Goal: Task Accomplishment & Management: Manage account settings

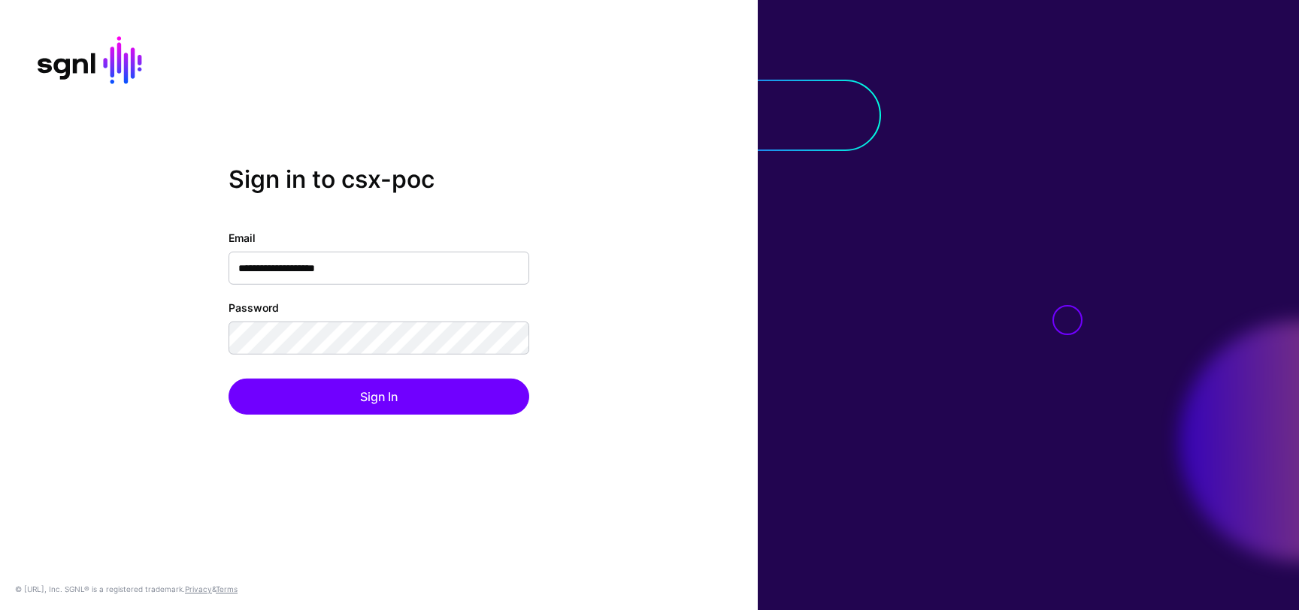
click at [154, 237] on div "**********" at bounding box center [379, 305] width 758 height 280
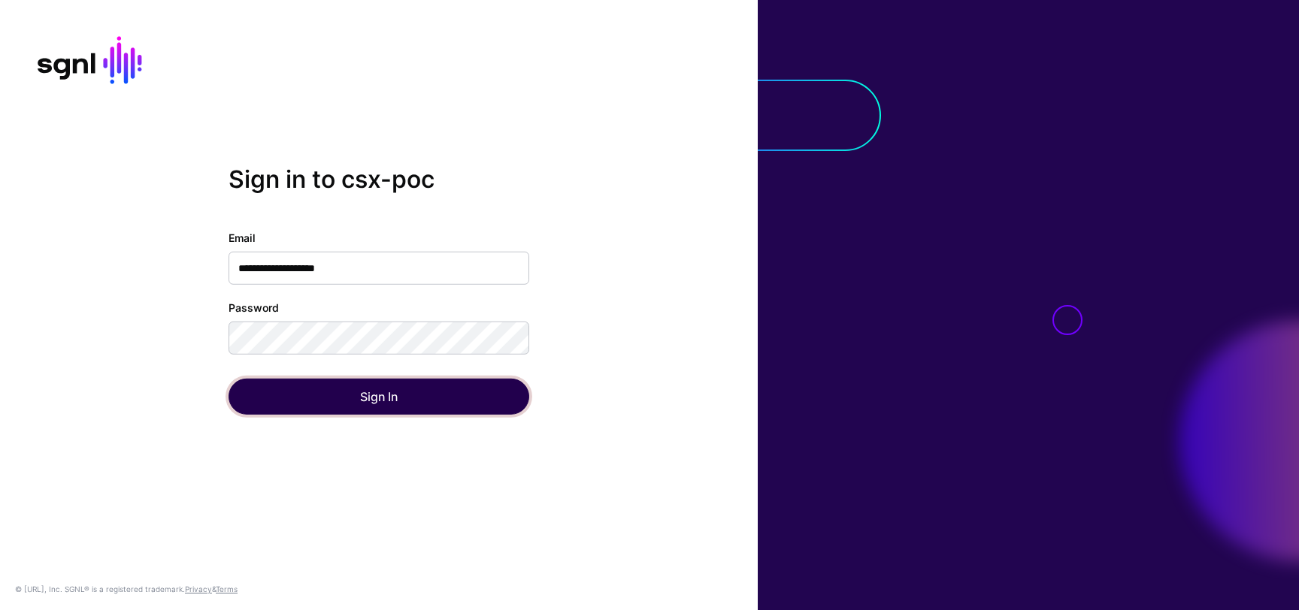
click at [272, 403] on button "Sign In" at bounding box center [379, 397] width 301 height 36
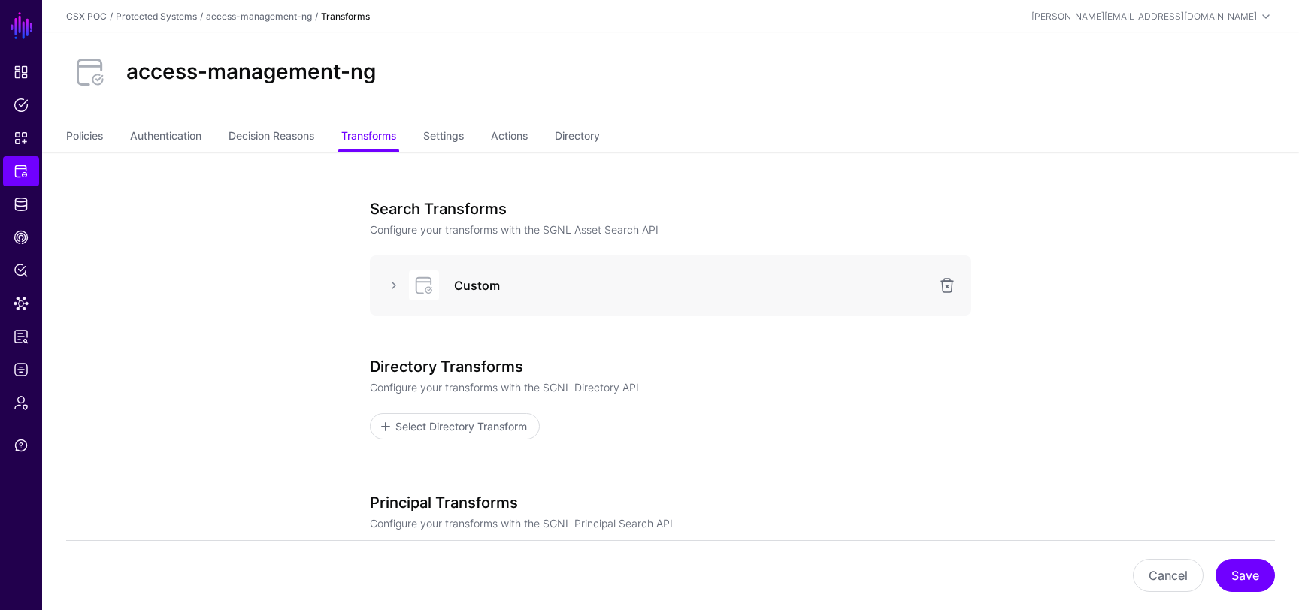
click at [203, 408] on app-integrations-item-transforms "Search Transforms Configure your transforms with the SGNL Asset Search API Cust…" at bounding box center [670, 475] width 1257 height 646
click at [387, 292] on link at bounding box center [394, 286] width 18 height 18
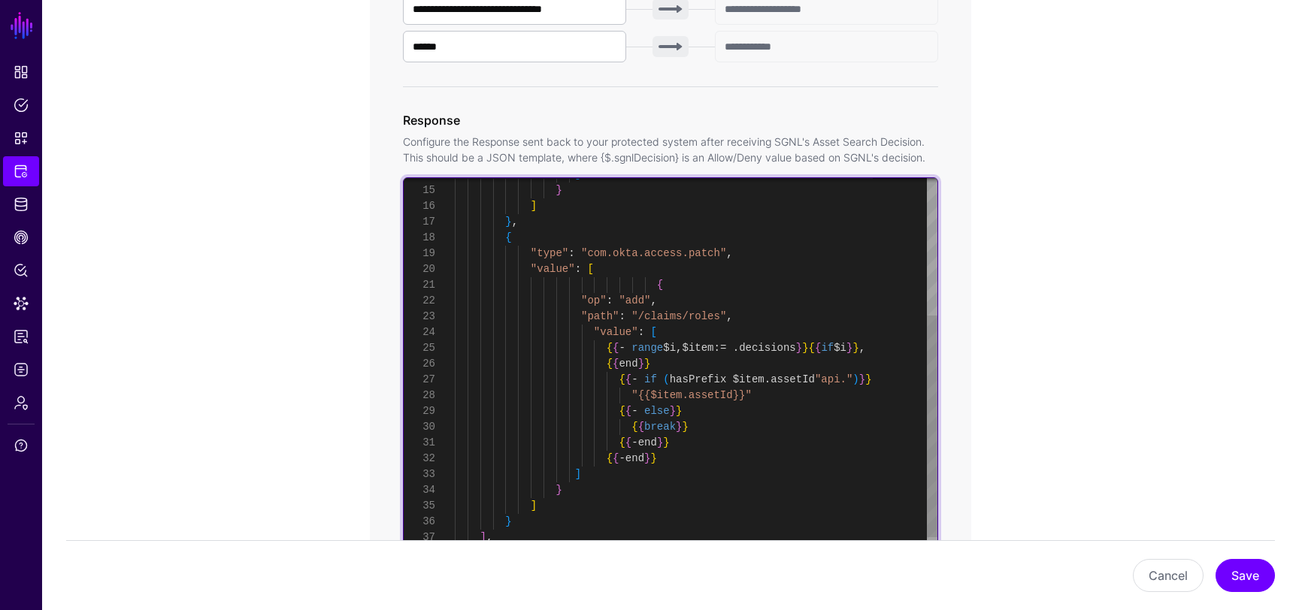
scroll to position [63, 0]
click at [681, 337] on div "] } ] } , { "type" : "com.okta.access.patch" , "value" : [ { "op" : "add" , "pa…" at bounding box center [696, 261] width 483 height 631
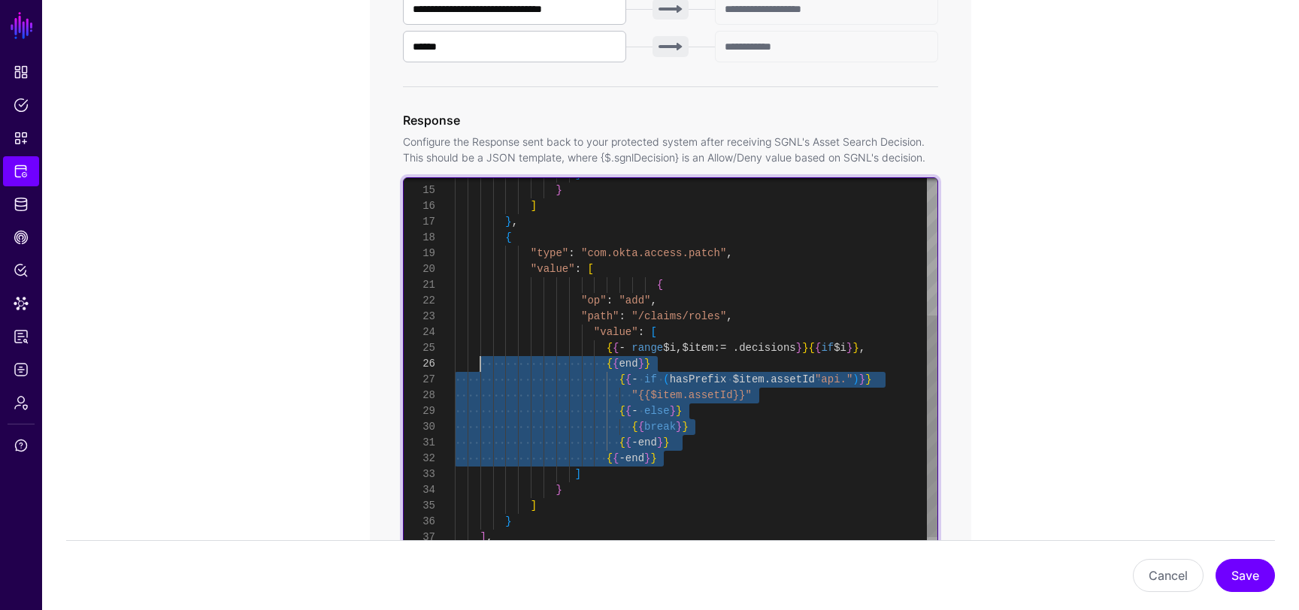
scroll to position [79, 0]
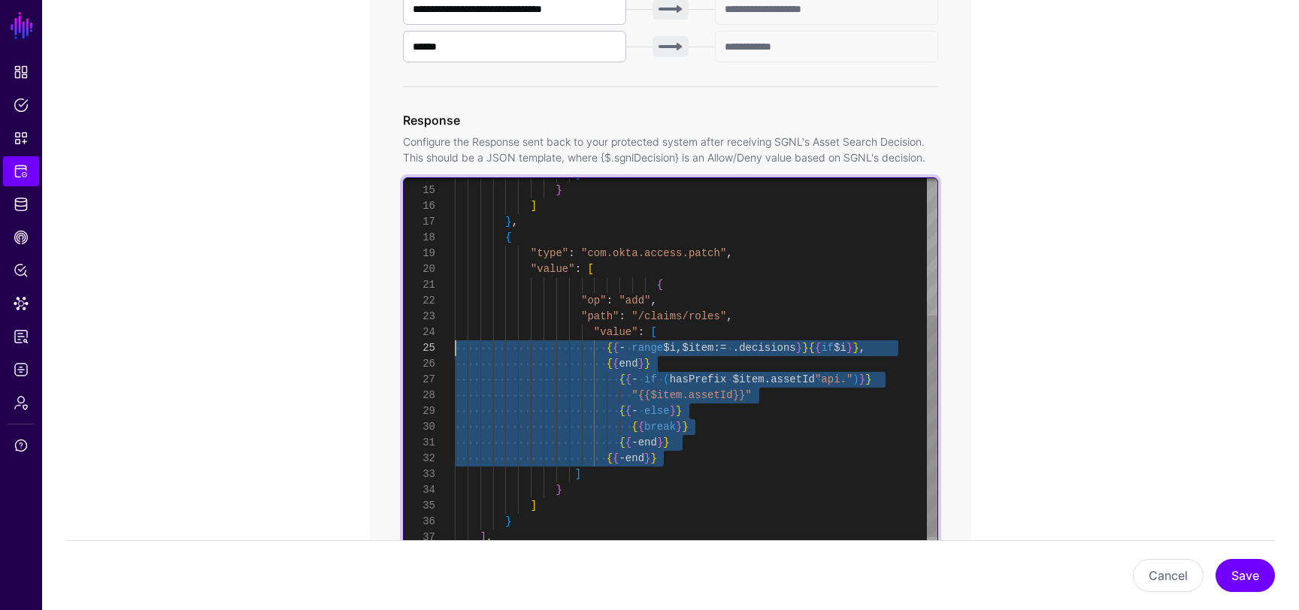
drag, startPoint x: 677, startPoint y: 459, endPoint x: 456, endPoint y: 345, distance: 248.4
click at [456, 345] on div "] } ] } , { "type" : "com.okta.access.patch" , "value" : [ { "op" : "add" , "pa…" at bounding box center [696, 261] width 483 height 631
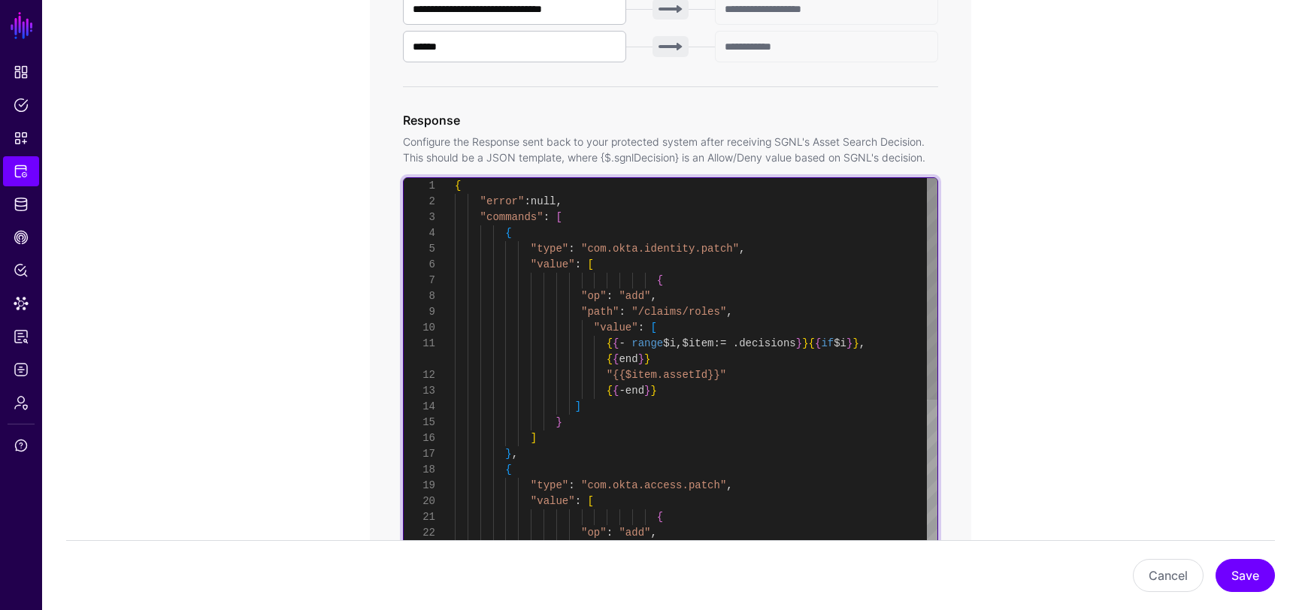
click at [688, 328] on div "] } ] } , { "type" : "com.okta.access.patch" , "value" : [ { "op" : "add" , "pa…" at bounding box center [696, 493] width 483 height 631
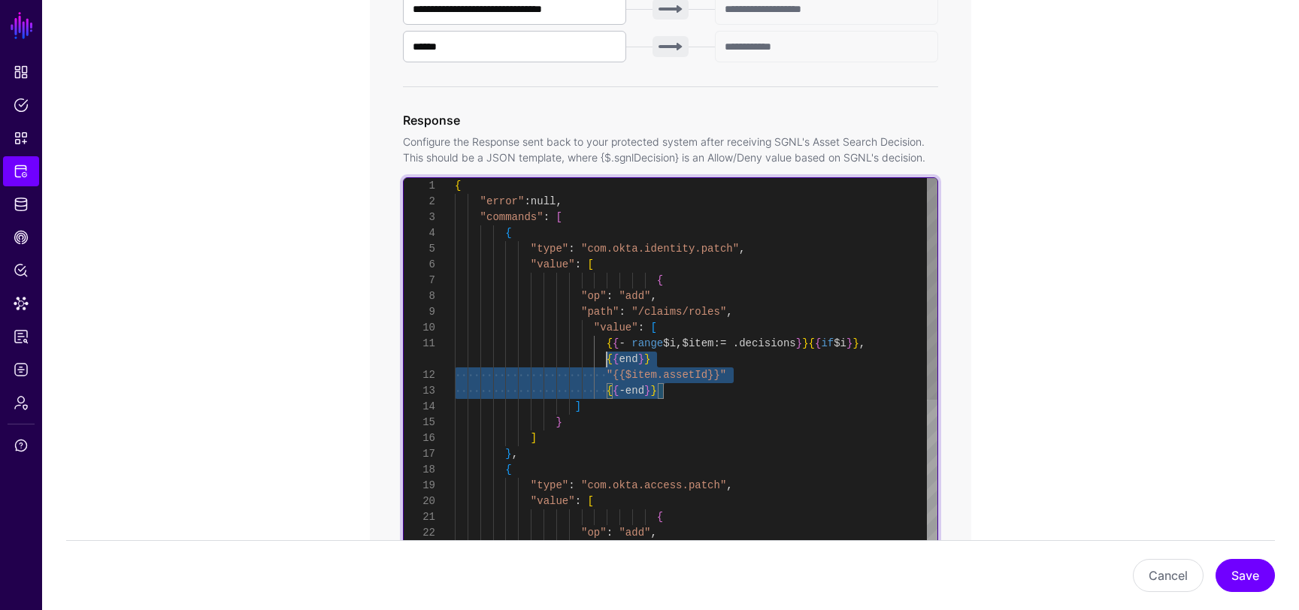
scroll to position [0, 0]
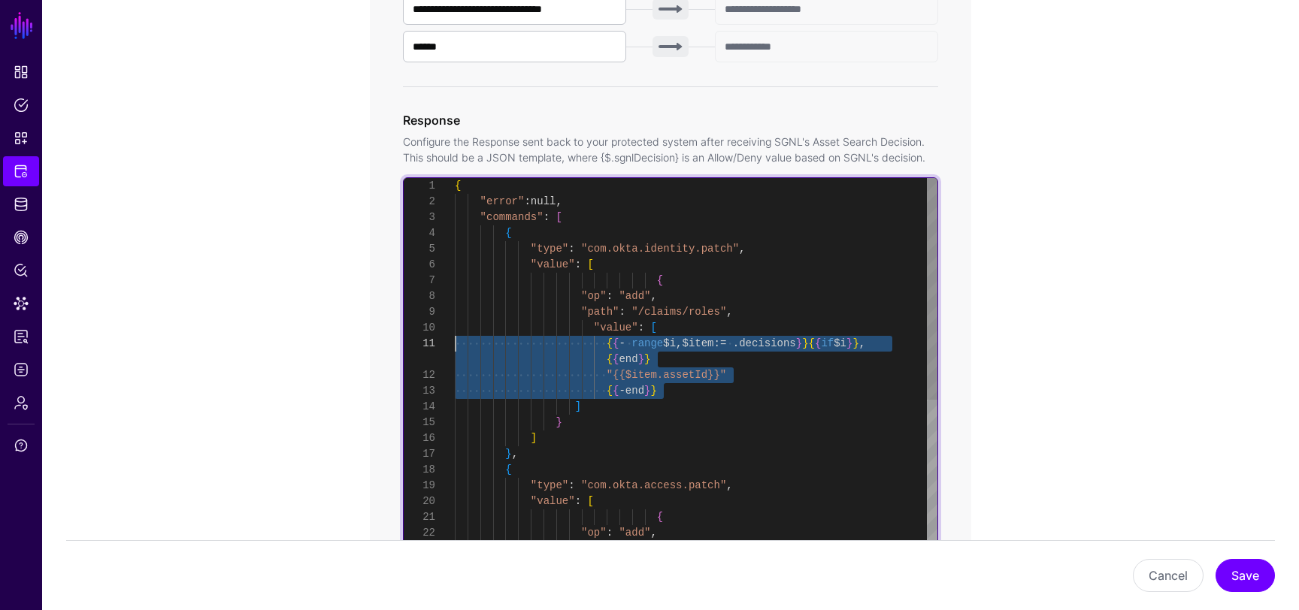
drag, startPoint x: 681, startPoint y: 395, endPoint x: 403, endPoint y: 341, distance: 283.2
click at [455, 341] on div "] } ] } , { "type" : "com.okta.access.patch" , "value" : [ { "op" : "add" , "pa…" at bounding box center [696, 493] width 483 height 631
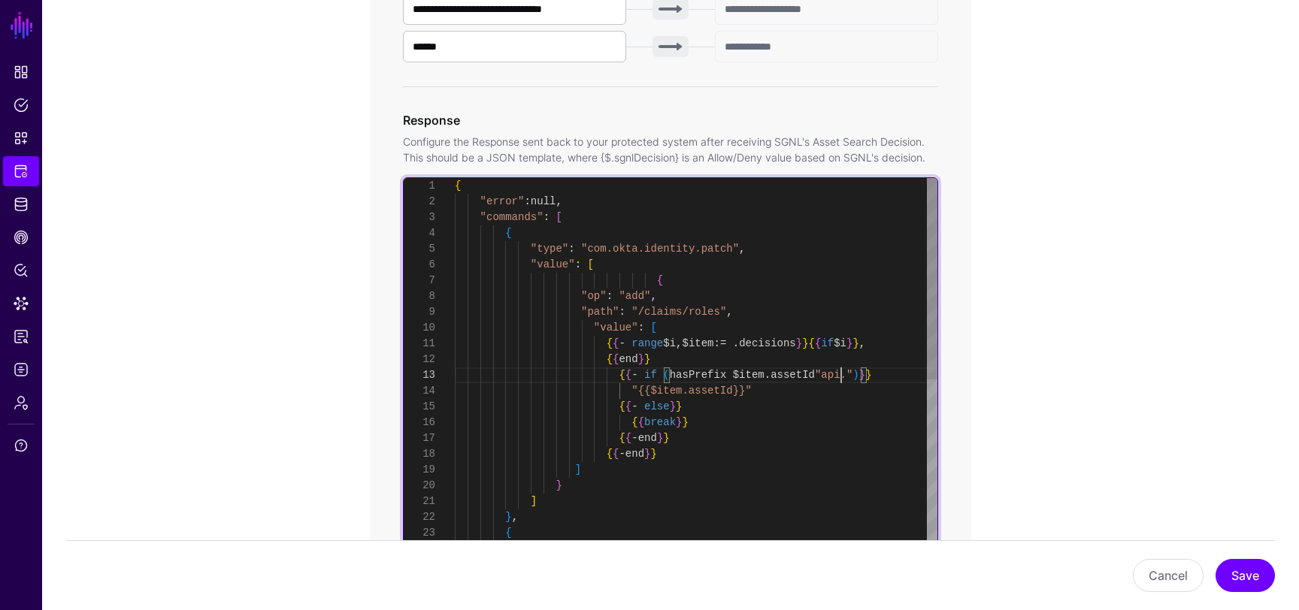
scroll to position [32, 0]
click at [840, 371] on div "] } ] } , { "type" : "com.okta.access.patch" , { { - range $i , $item := . deci…" at bounding box center [696, 525] width 483 height 695
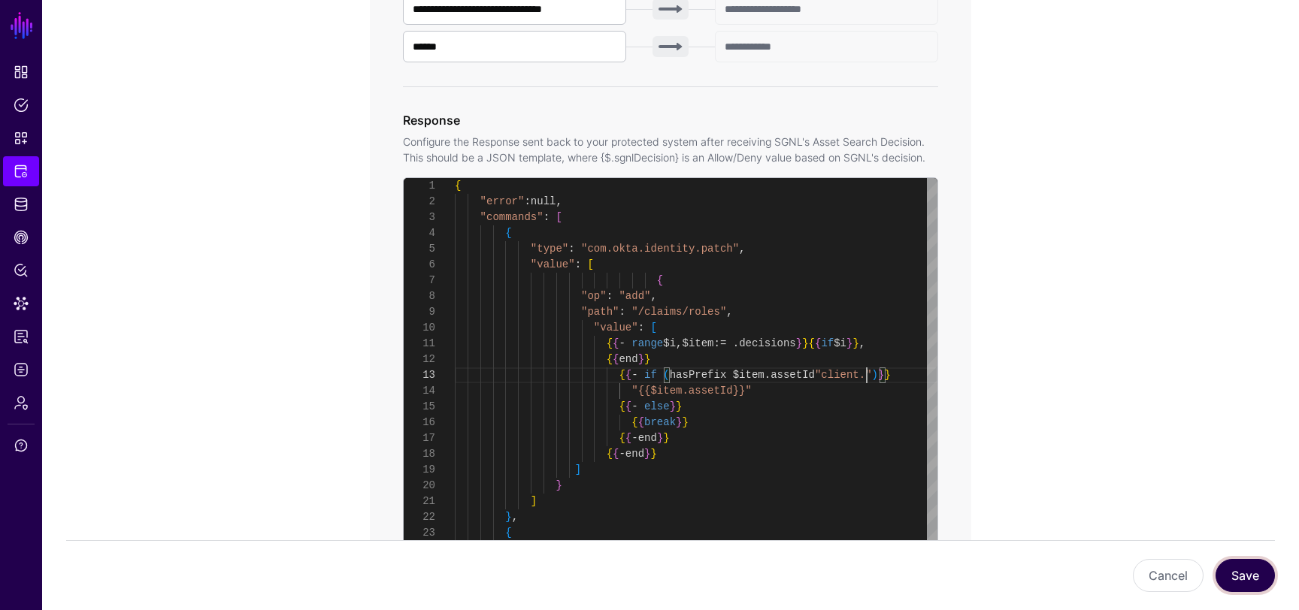
click at [1238, 566] on button "Save" at bounding box center [1245, 575] width 59 height 33
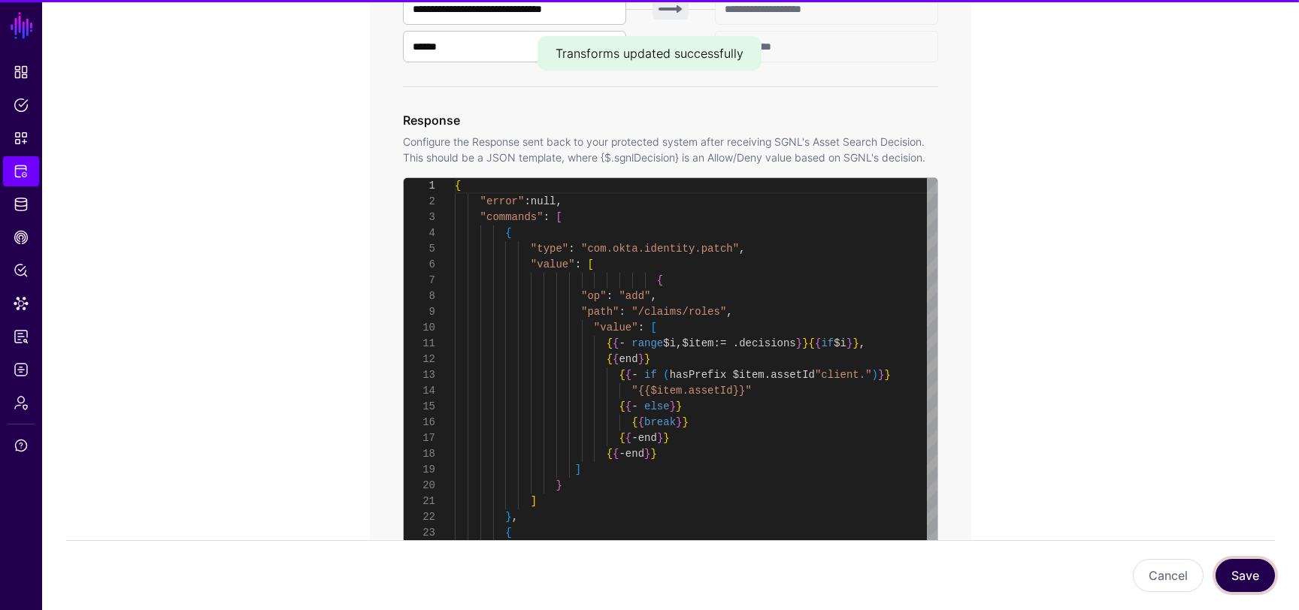
scroll to position [158, 0]
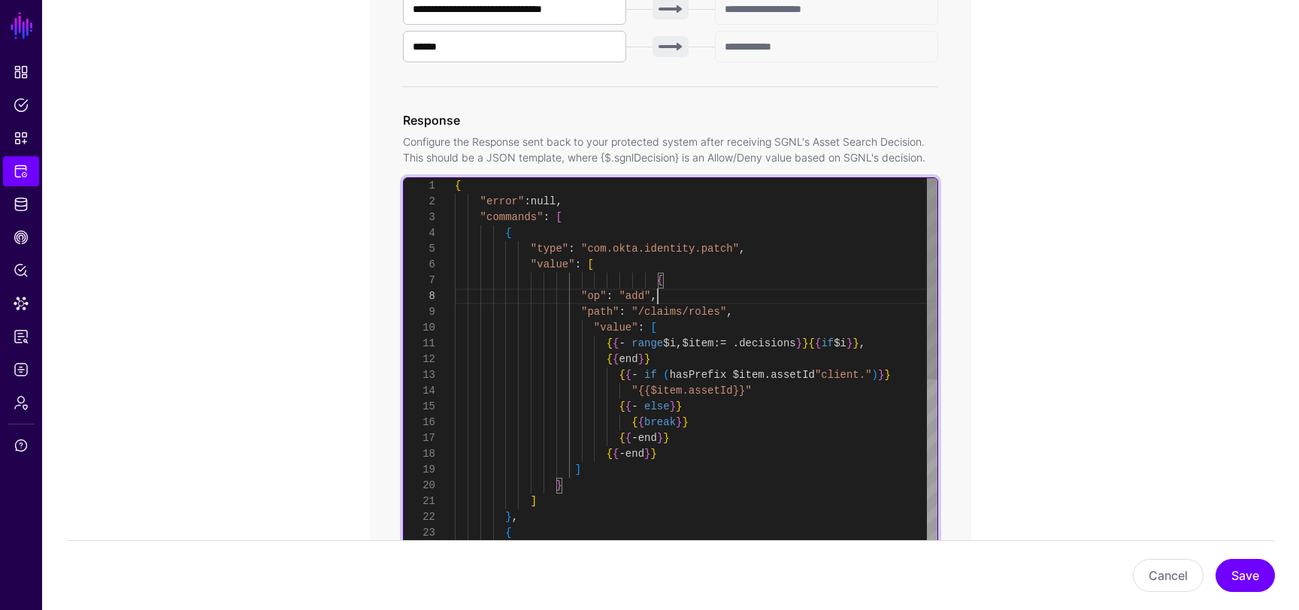
click at [669, 293] on div "{ "error" : null , "commands" : [ { "type" : "com.okta.identity.patch" , "value…" at bounding box center [696, 525] width 483 height 695
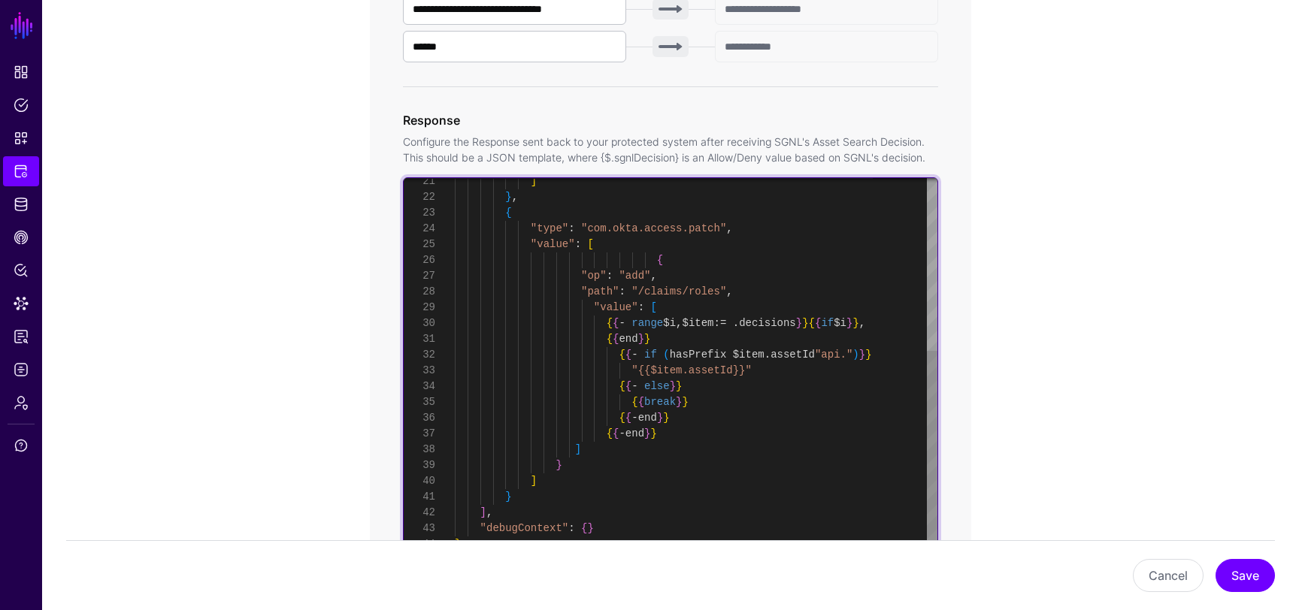
scroll to position [0, 0]
click at [461, 498] on div "] } , { "type" : "com.okta.access.patch" , "value" : [ { "op" : "add" , "path" …" at bounding box center [696, 205] width 483 height 695
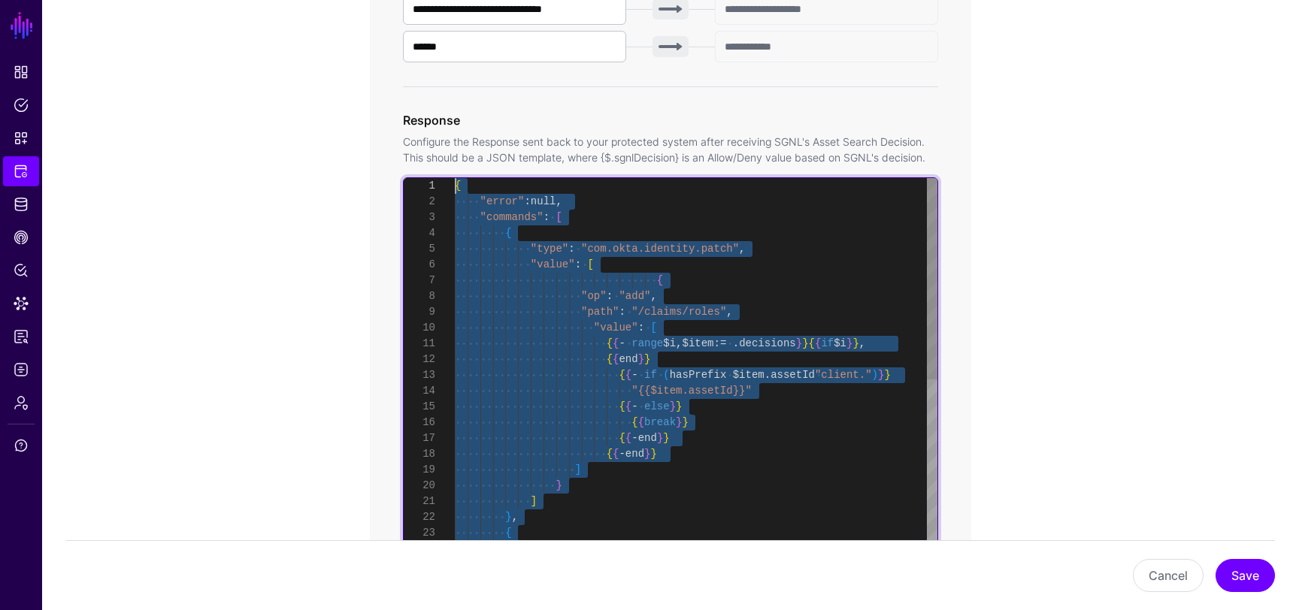
drag, startPoint x: 467, startPoint y: 535, endPoint x: 377, endPoint y: 139, distance: 406.1
click at [640, 242] on div "] } , { "type" : "com.okta.access.patch" , } ] { { - end } } { { - end } } { { …" at bounding box center [696, 525] width 483 height 695
click at [639, 232] on div "] } , { "type" : "com.okta.access.patch" , } ] { { - end } } { { - end } } { { …" at bounding box center [696, 525] width 483 height 695
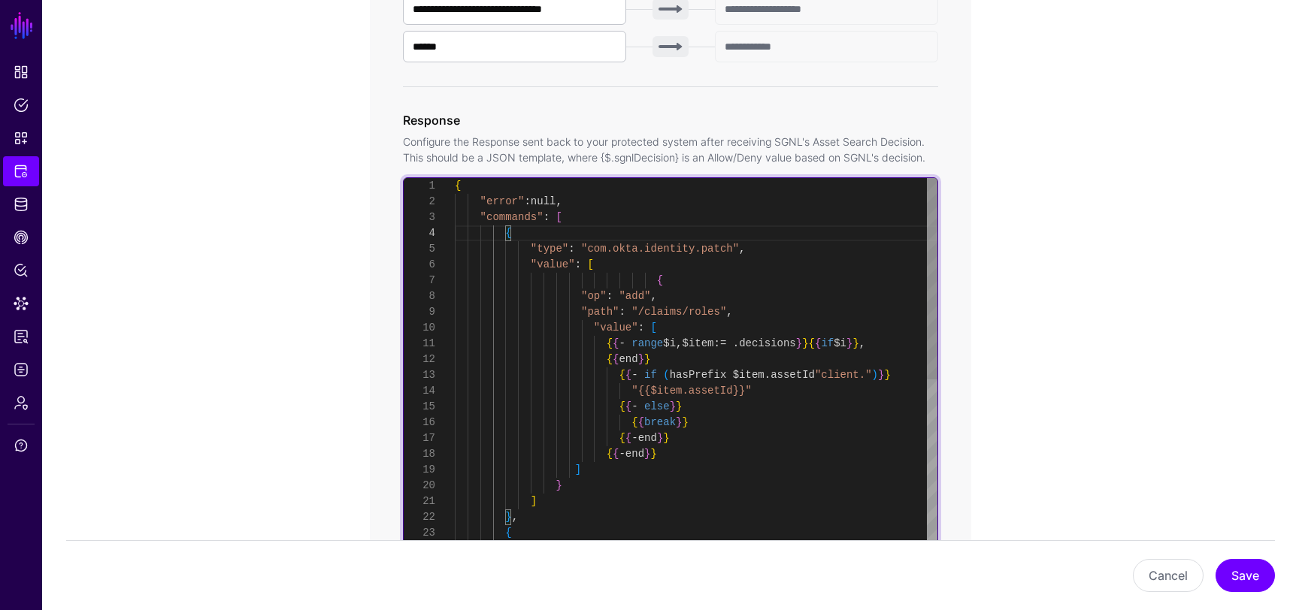
type textarea "**********"
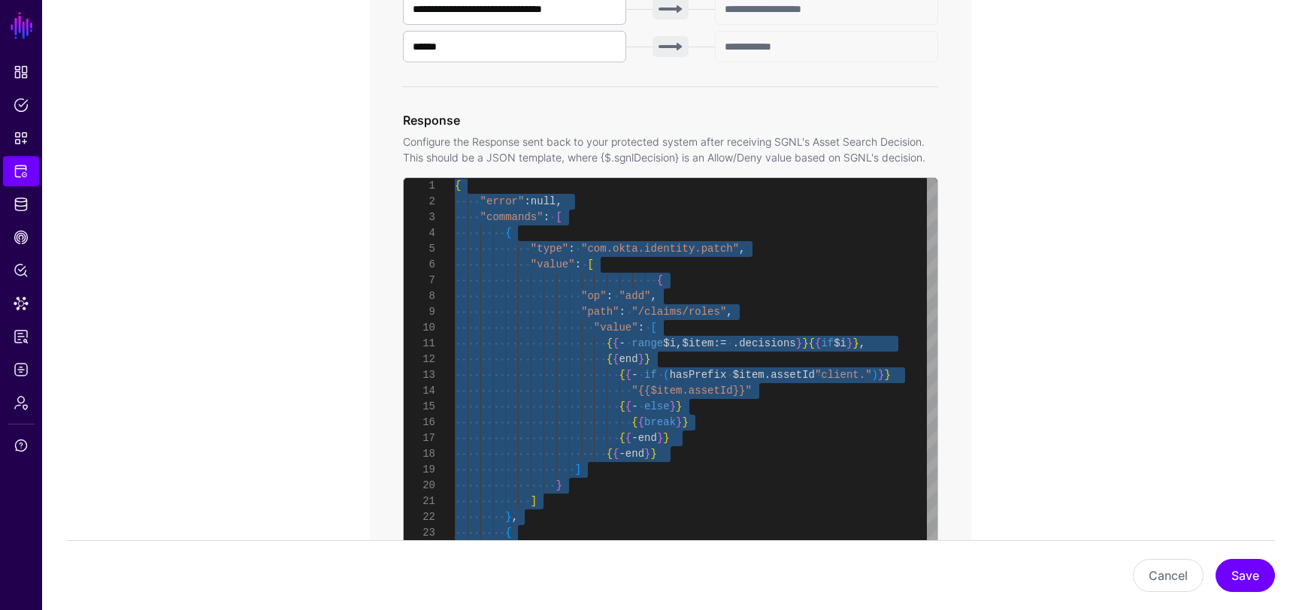
click at [278, 262] on app-integrations-item-transforms "**********" at bounding box center [670, 289] width 1257 height 1636
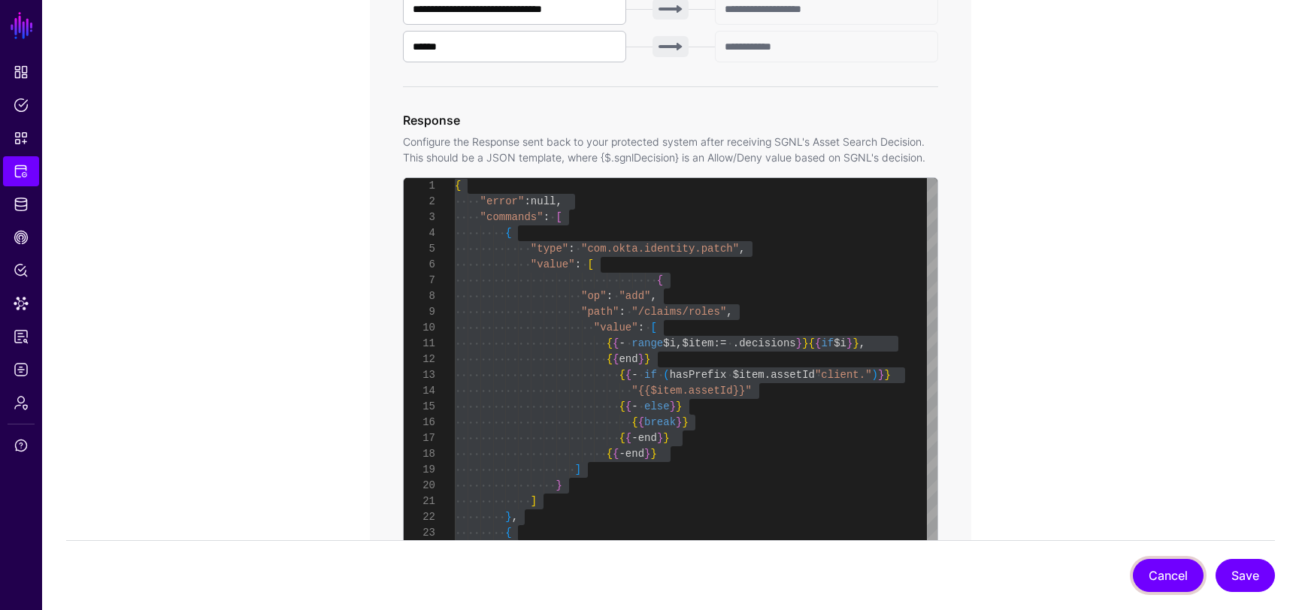
click at [1189, 577] on button "Cancel" at bounding box center [1168, 575] width 71 height 33
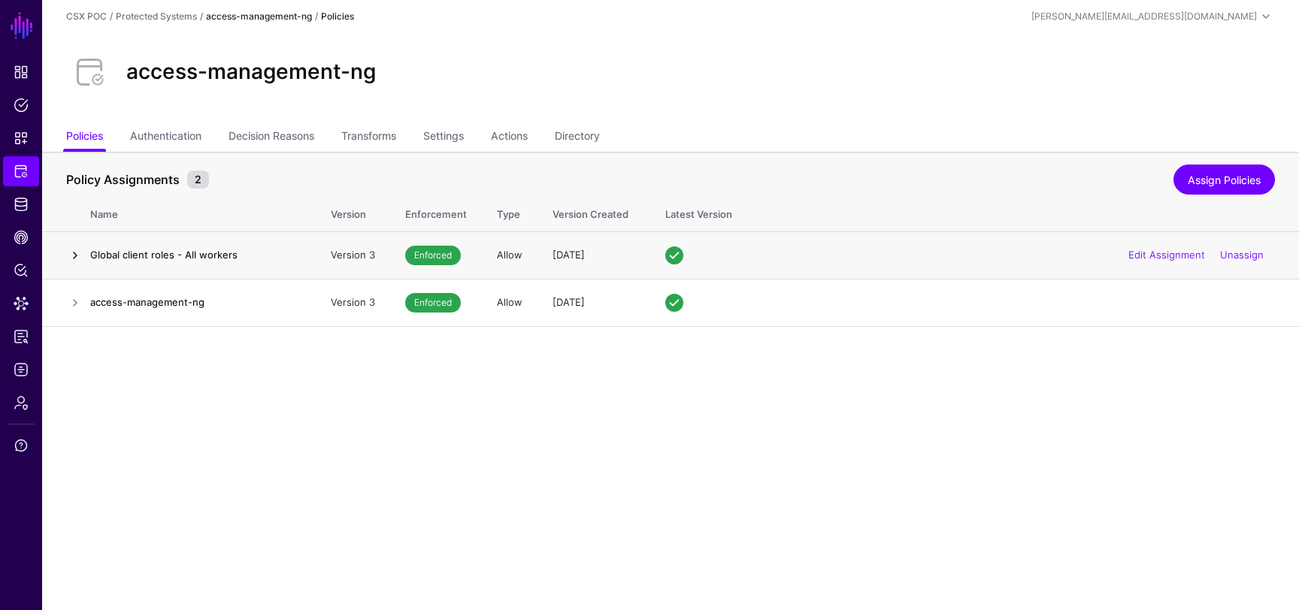
click at [71, 252] on link at bounding box center [75, 256] width 18 height 18
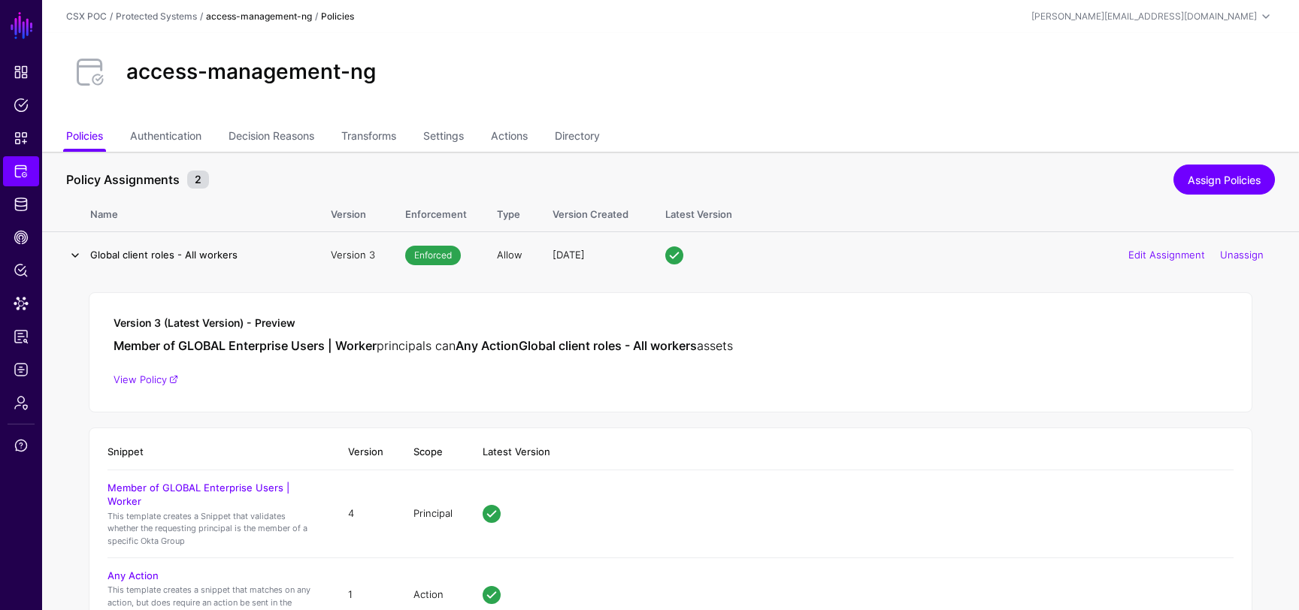
click at [77, 251] on link at bounding box center [75, 256] width 18 height 18
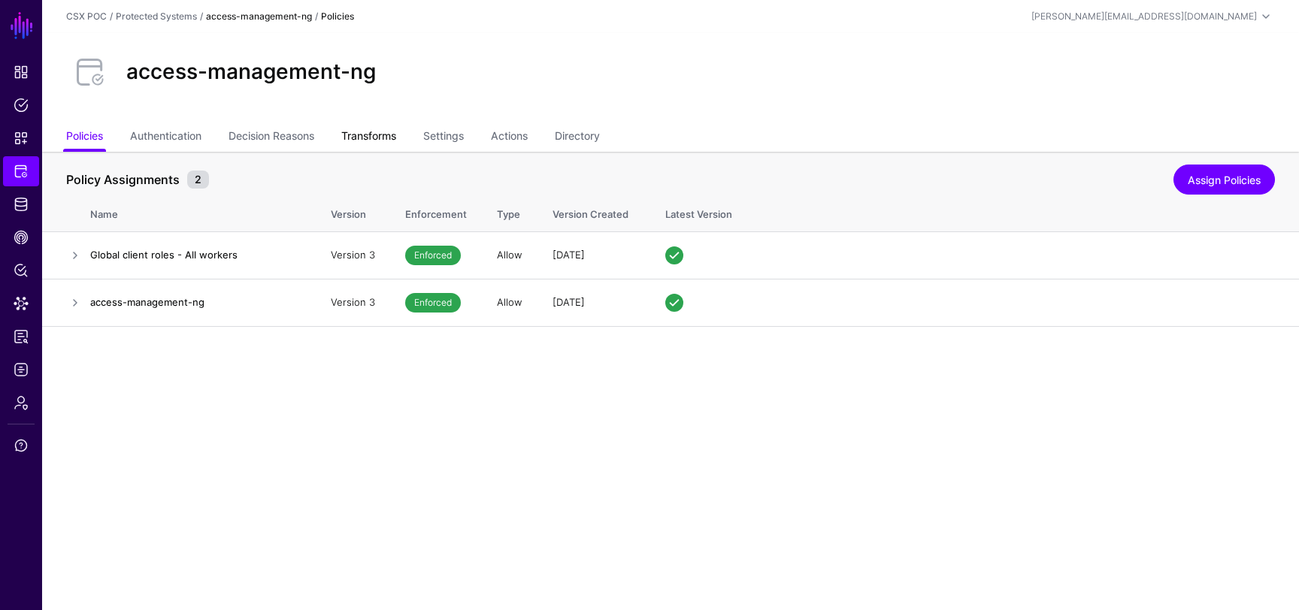
click at [377, 130] on link "Transforms" at bounding box center [368, 137] width 55 height 29
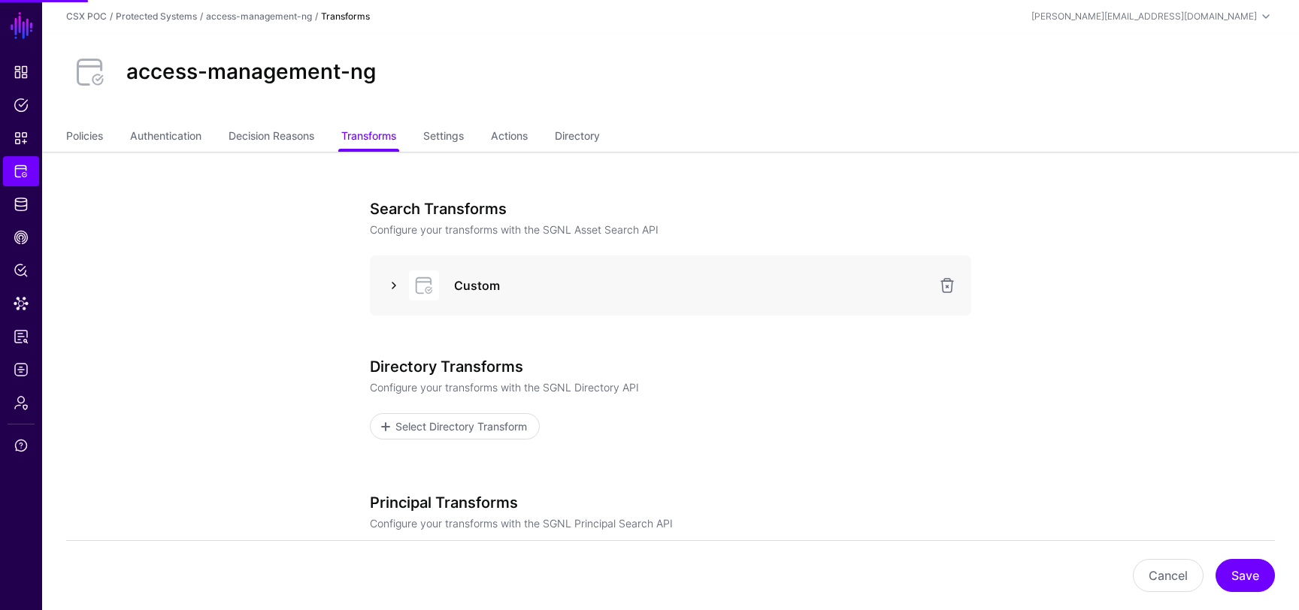
click at [401, 280] on link at bounding box center [394, 286] width 18 height 18
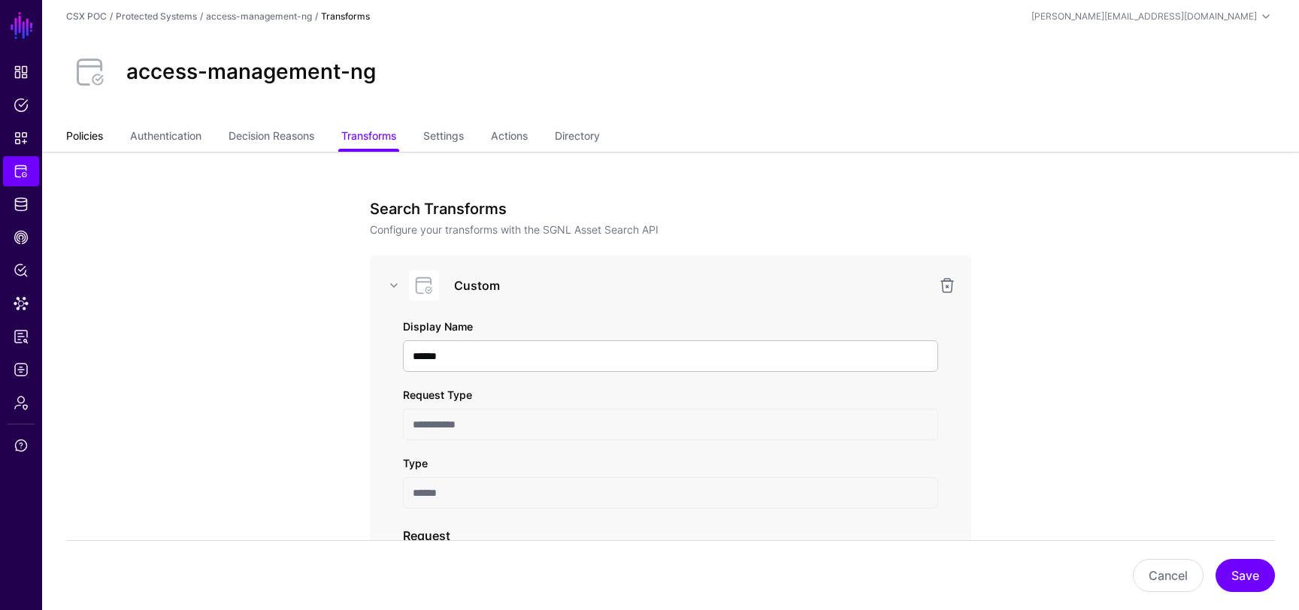
click at [97, 135] on link "Policies" at bounding box center [84, 137] width 37 height 29
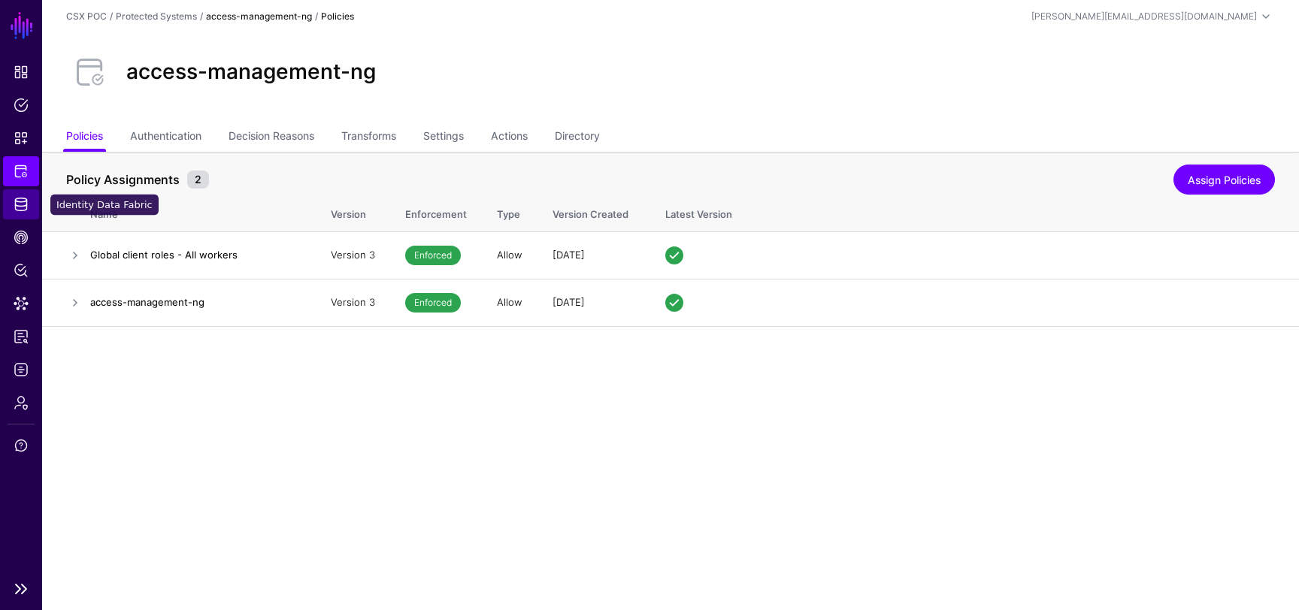
click at [19, 207] on span "Identity Data Fabric" at bounding box center [21, 204] width 15 height 15
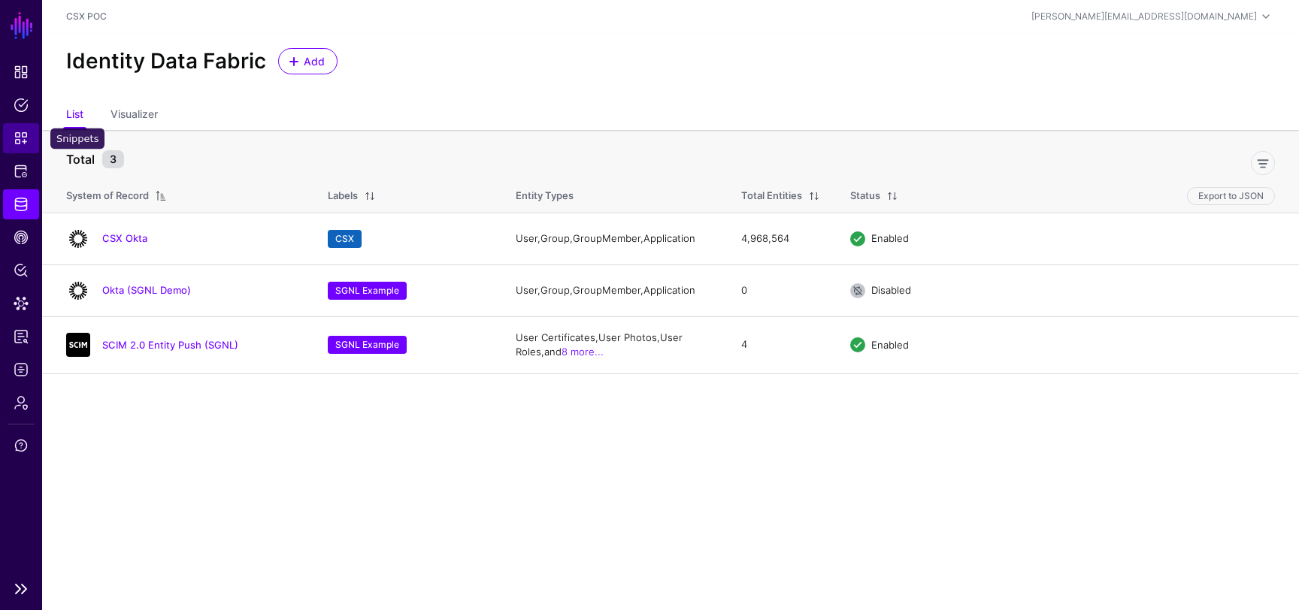
click at [23, 139] on span "Snippets" at bounding box center [21, 138] width 15 height 15
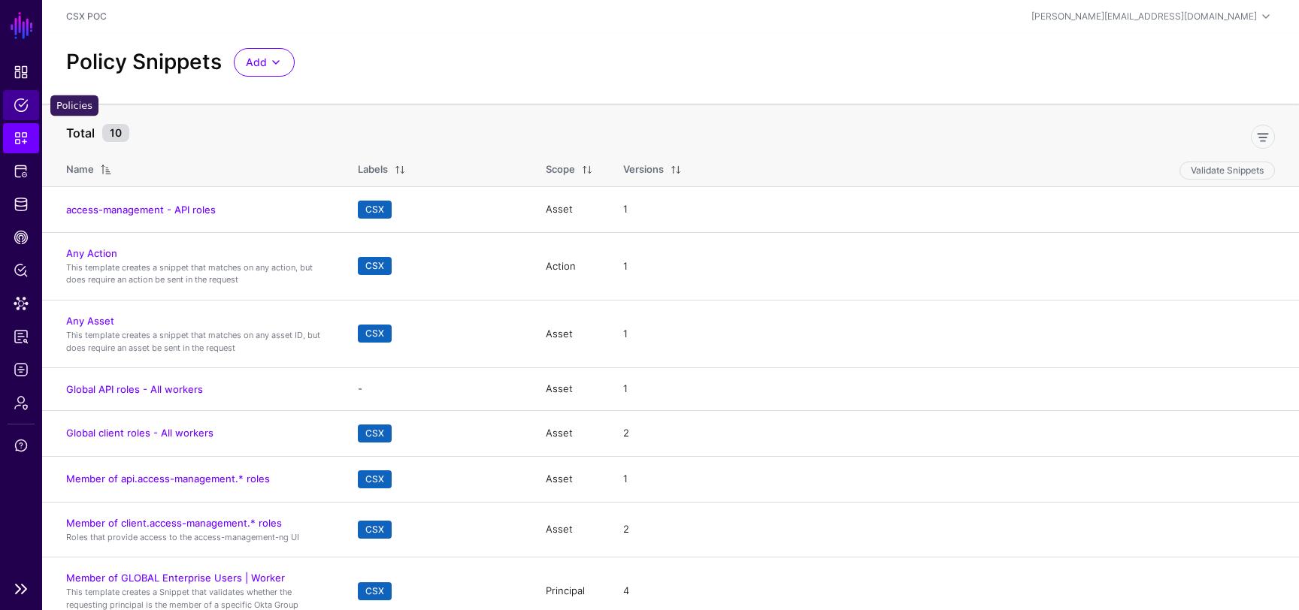
click at [32, 101] on link "Policies" at bounding box center [21, 105] width 36 height 30
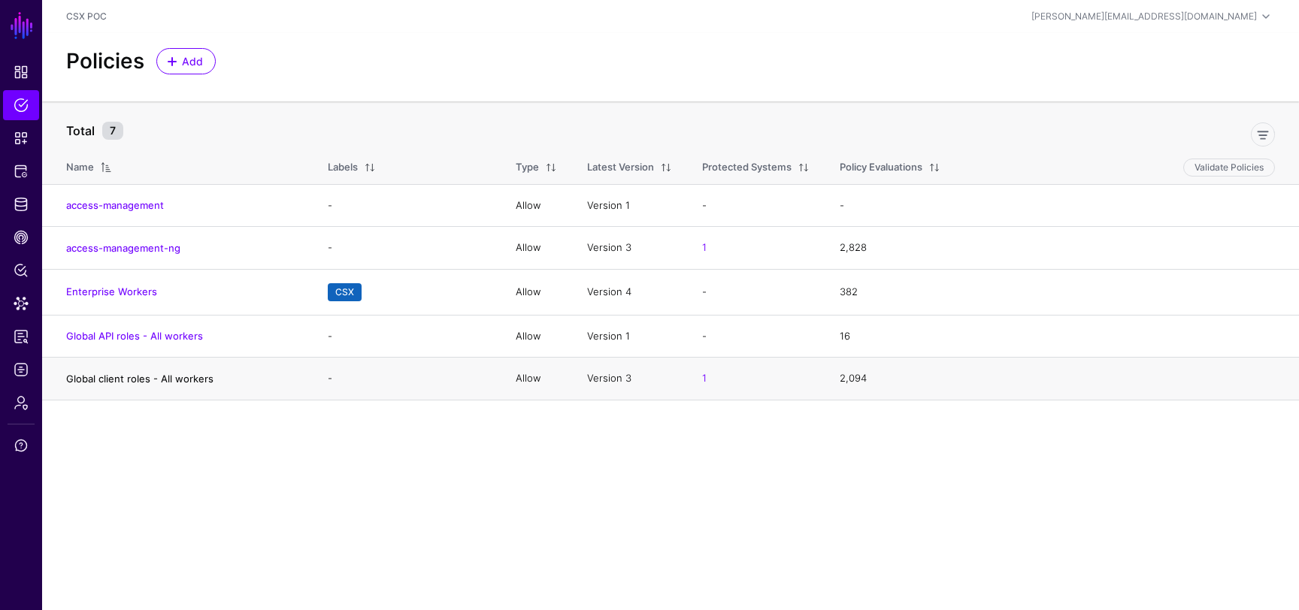
click at [181, 380] on link "Global client roles - All workers" at bounding box center [139, 379] width 147 height 12
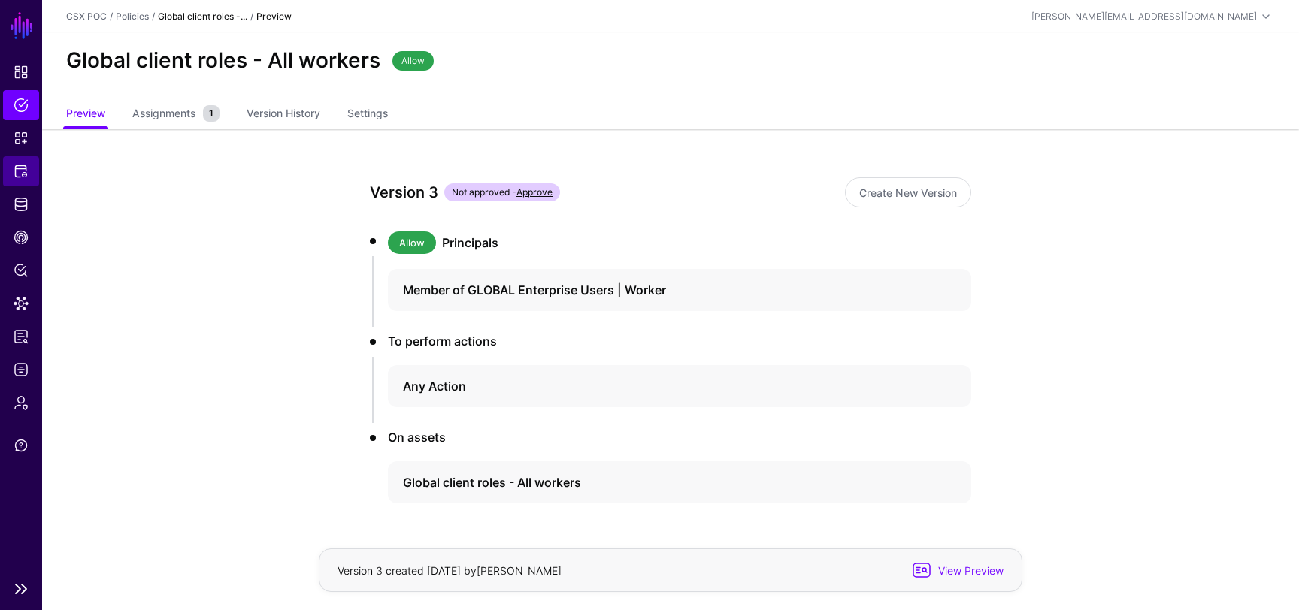
click at [26, 168] on span "Protected Systems" at bounding box center [21, 171] width 15 height 15
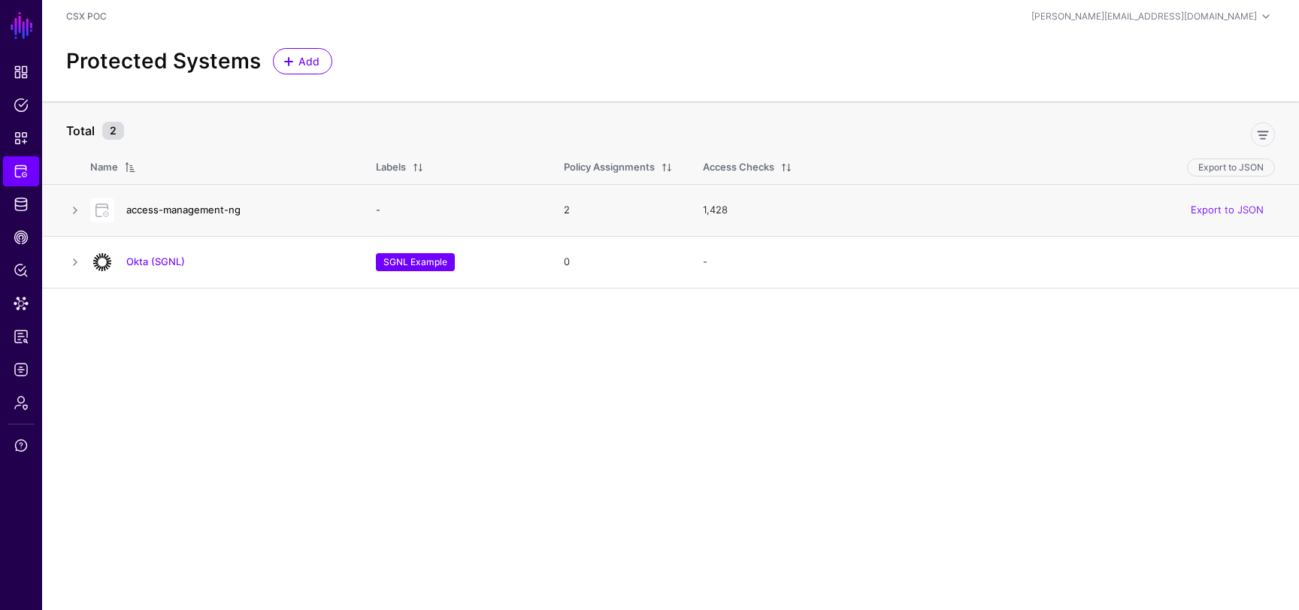
click at [189, 212] on link "access-management-ng" at bounding box center [183, 210] width 114 height 12
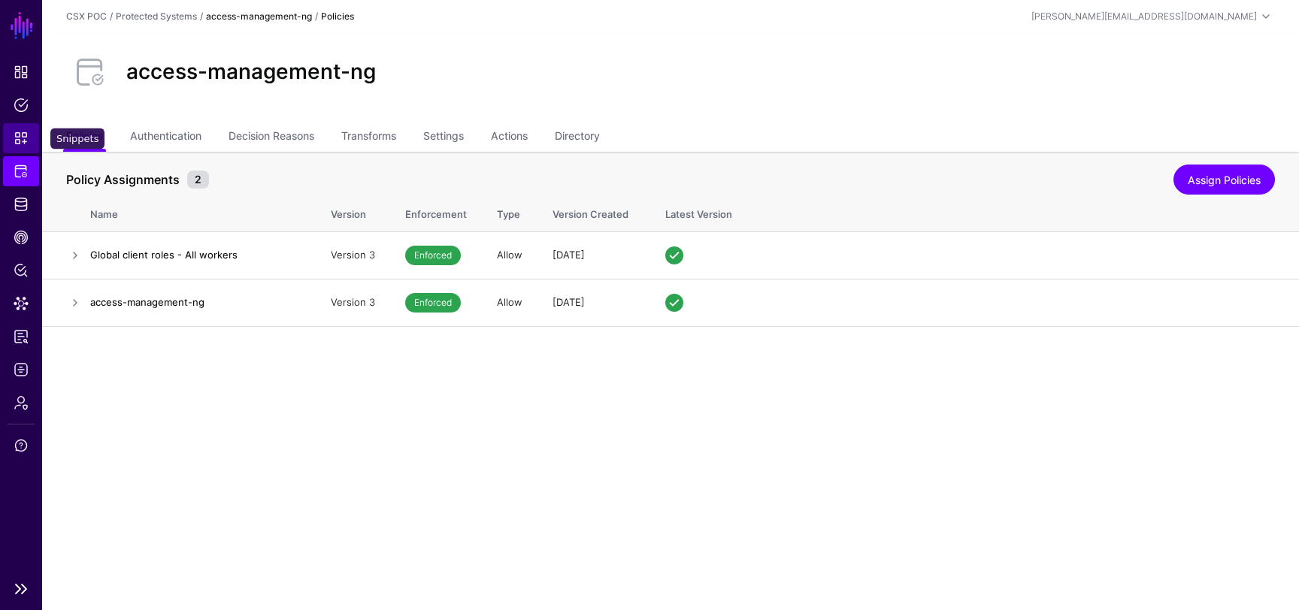
click at [22, 141] on span "Snippets" at bounding box center [21, 138] width 15 height 15
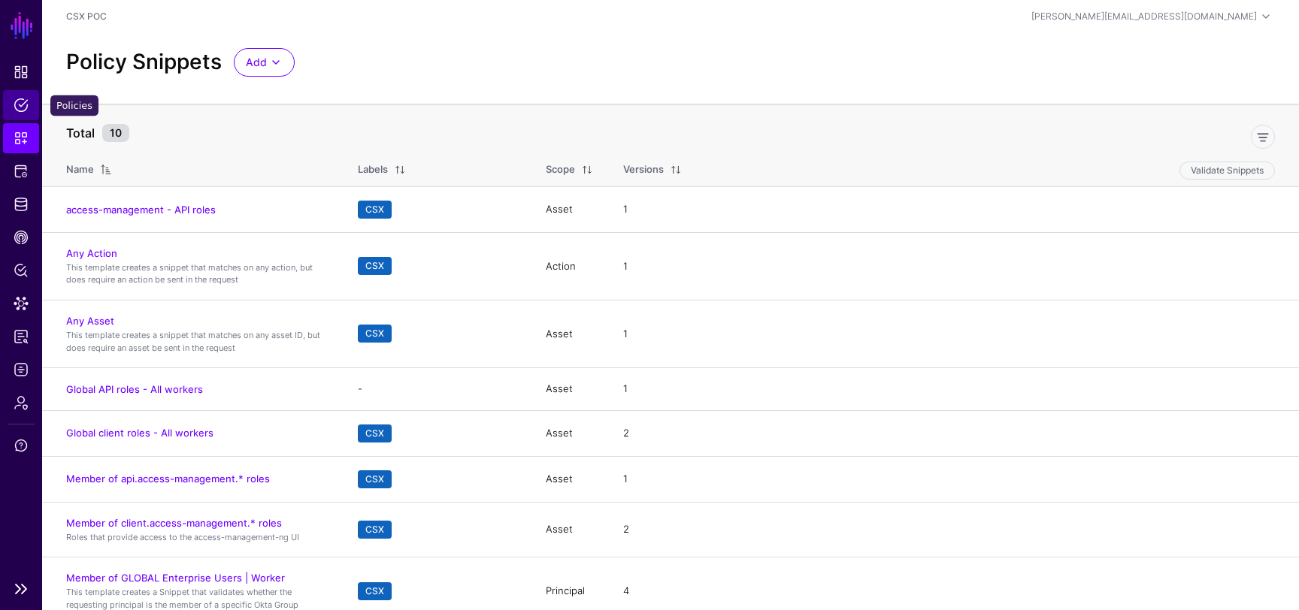
click at [23, 113] on link "Policies" at bounding box center [21, 105] width 36 height 30
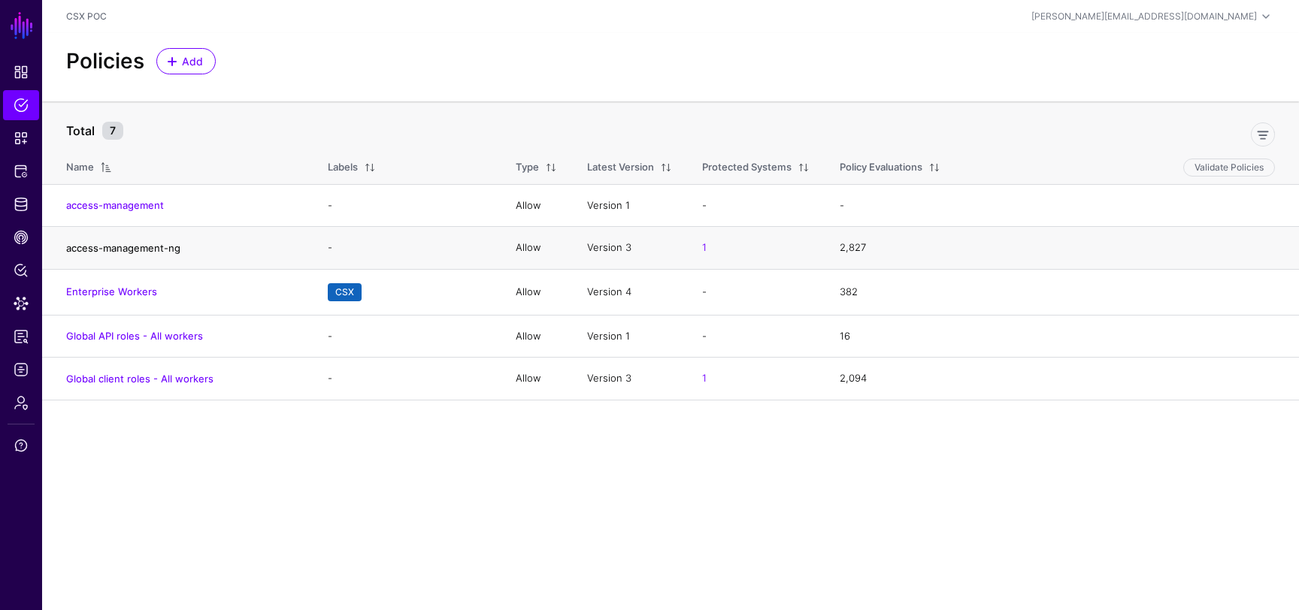
click at [151, 247] on link "access-management-ng" at bounding box center [123, 248] width 114 height 12
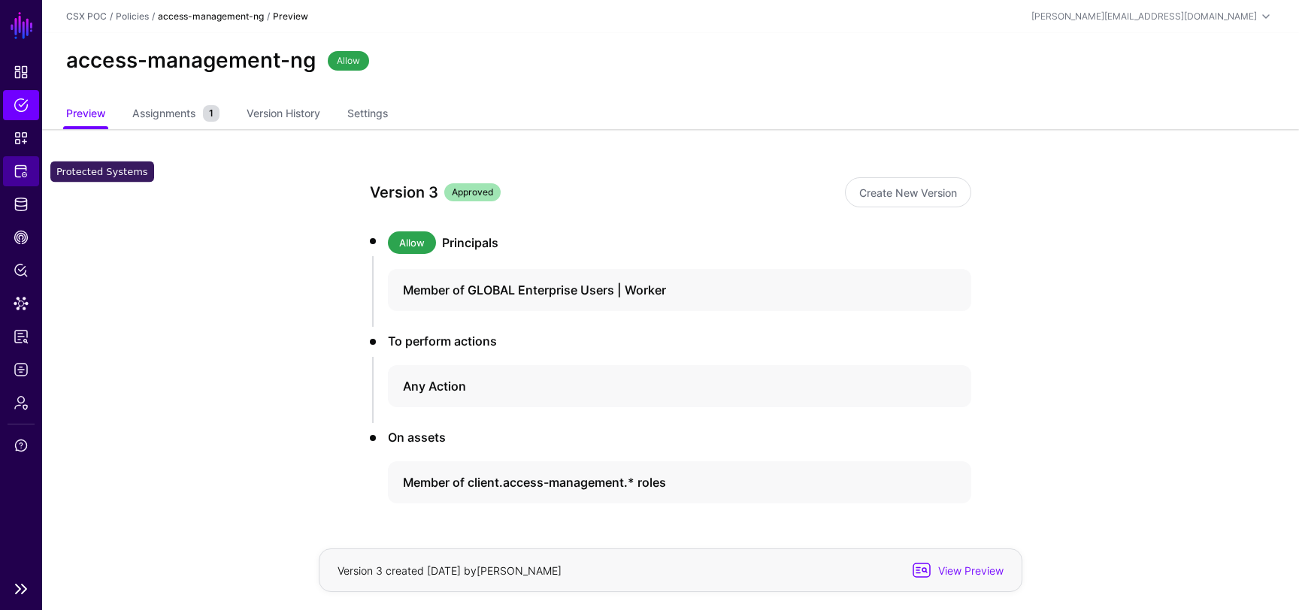
click at [18, 169] on span "Protected Systems" at bounding box center [21, 171] width 15 height 15
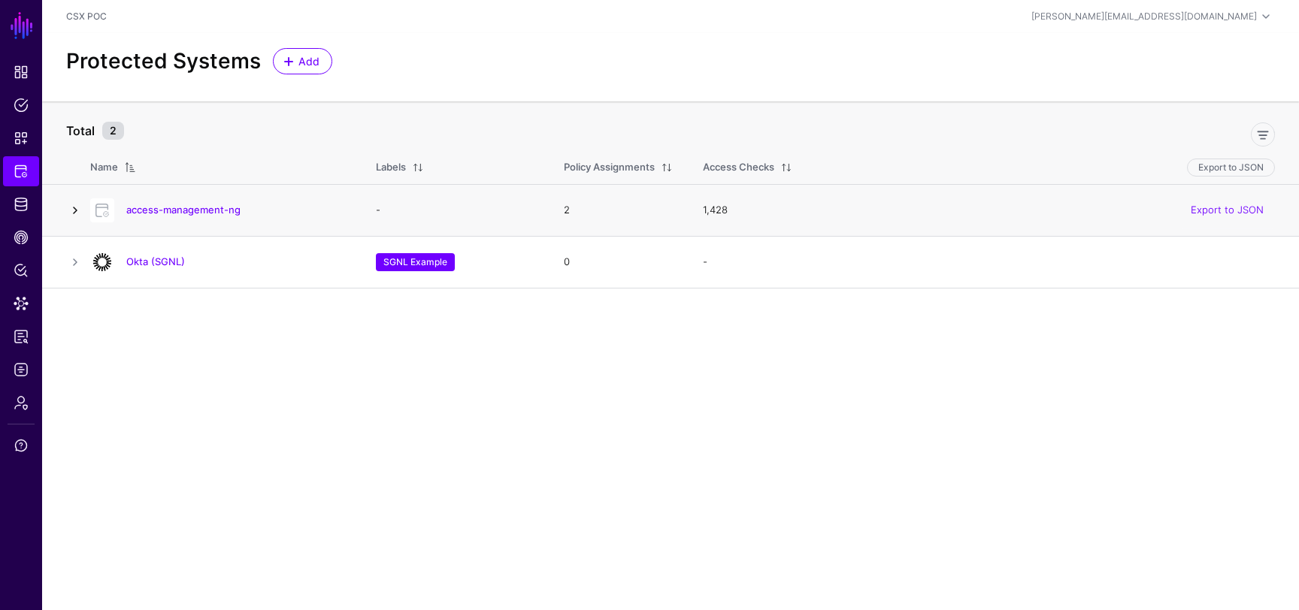
click at [74, 204] on link at bounding box center [75, 210] width 18 height 18
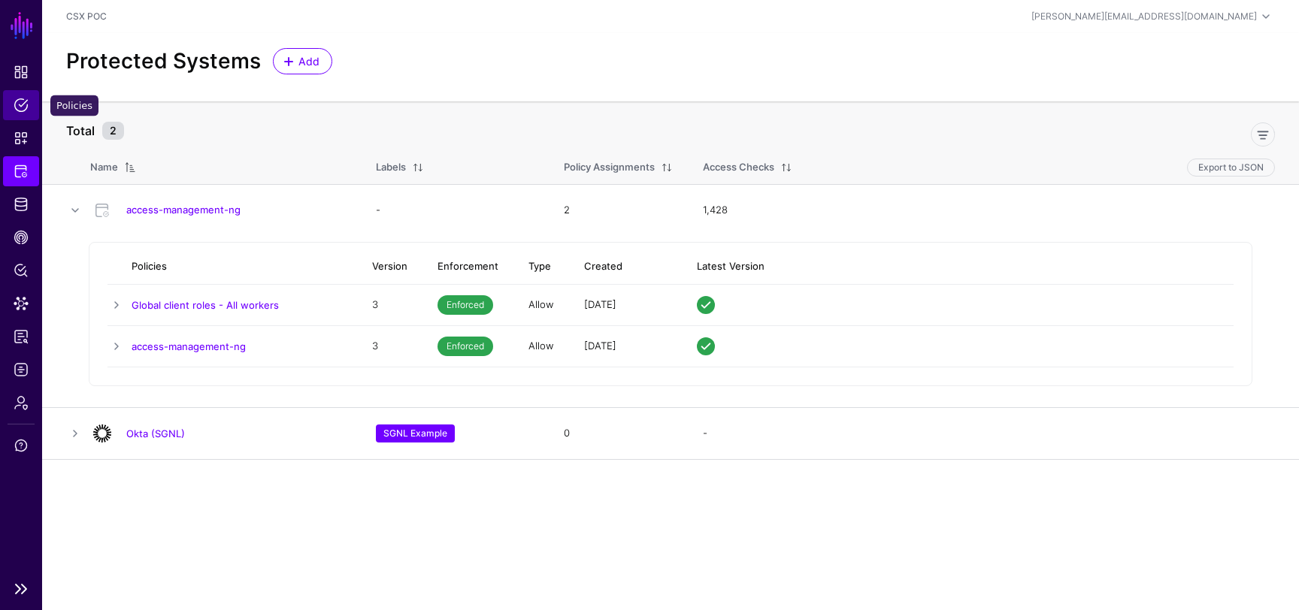
click at [21, 107] on span "Policies" at bounding box center [21, 105] width 15 height 15
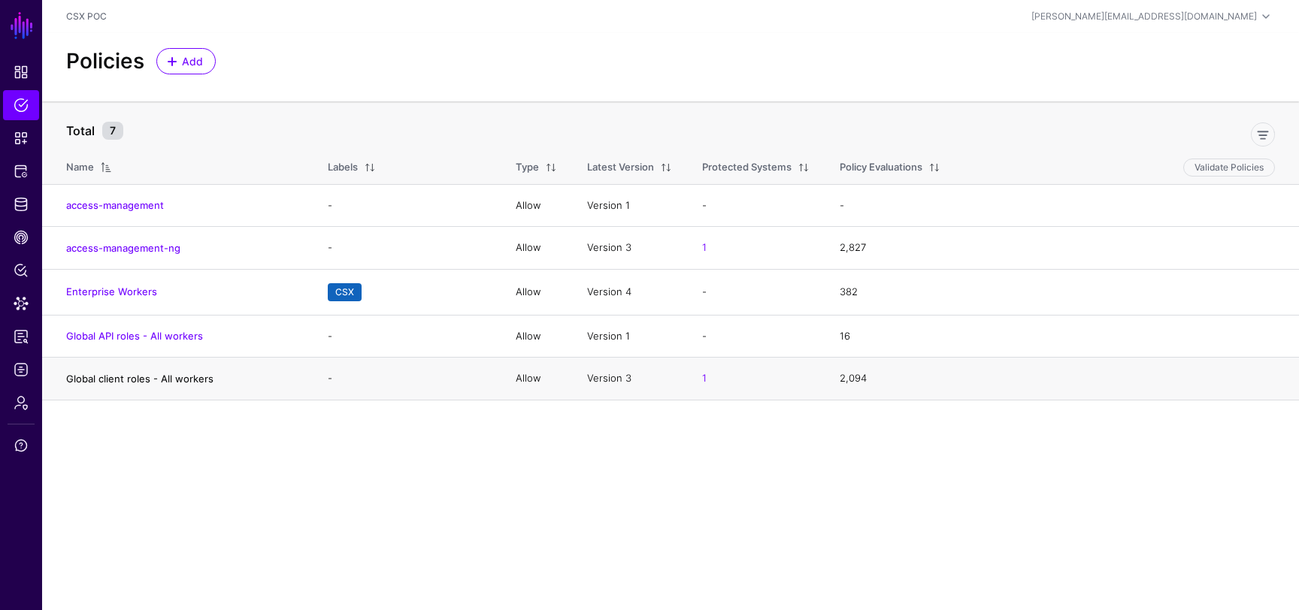
click at [171, 374] on link "Global client roles - All workers" at bounding box center [139, 379] width 147 height 12
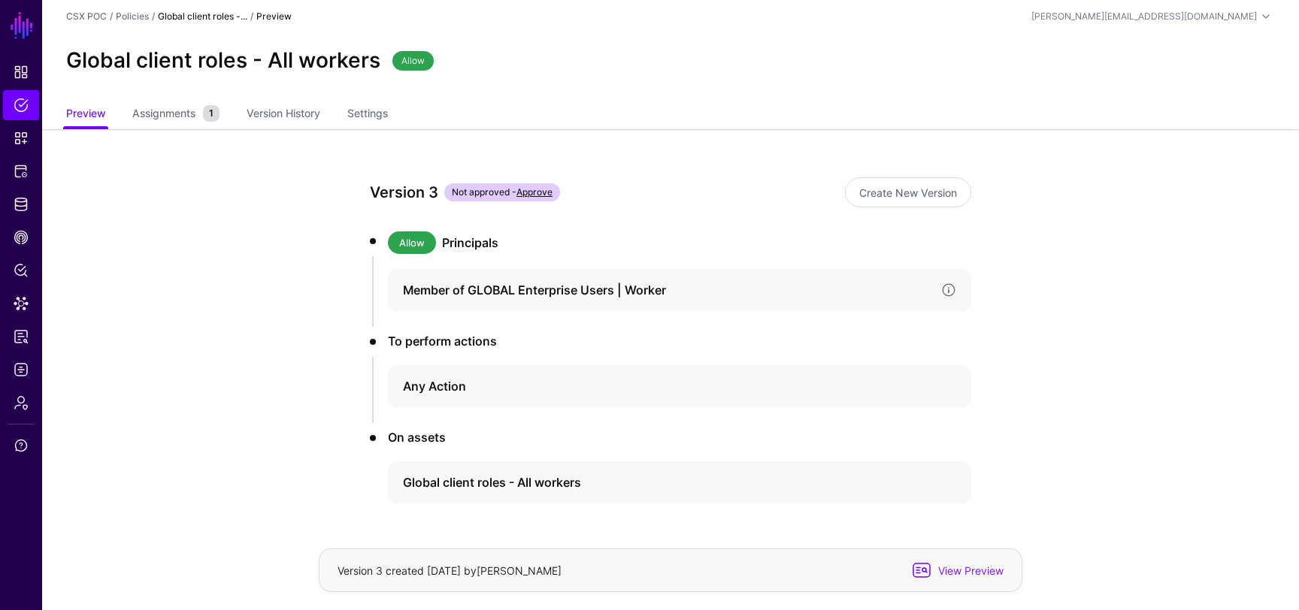
click at [896, 290] on h4 "Member of GLOBAL Enterprise Users | Worker" at bounding box center [666, 290] width 526 height 18
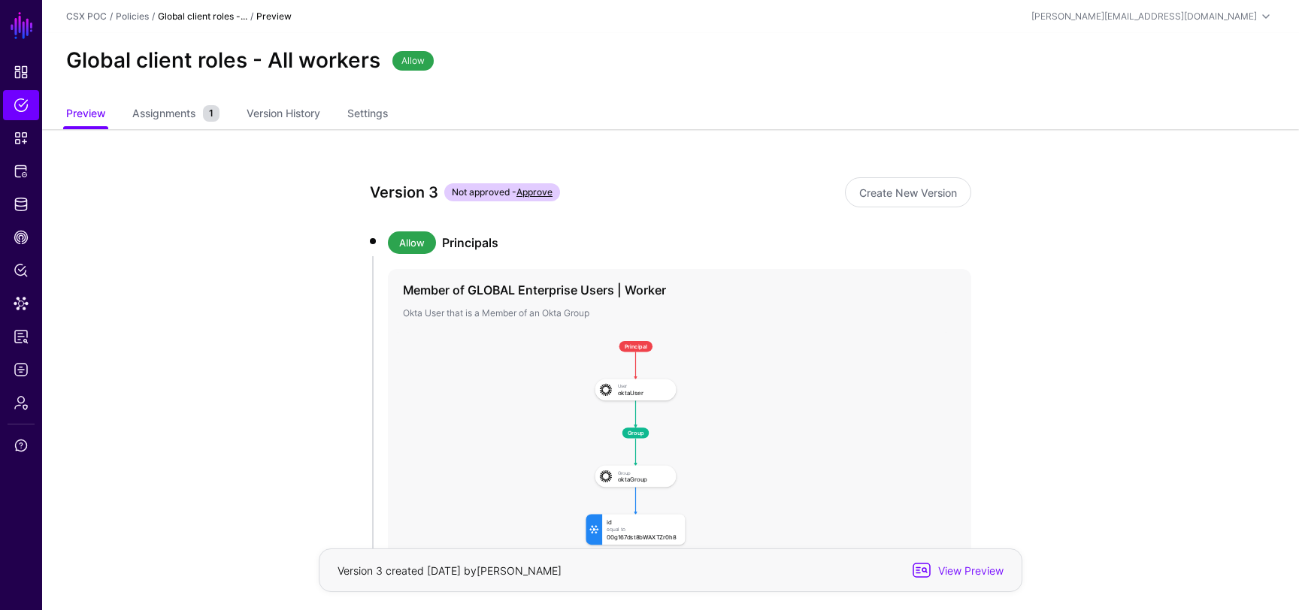
click at [540, 194] on link "Approve" at bounding box center [534, 191] width 36 height 11
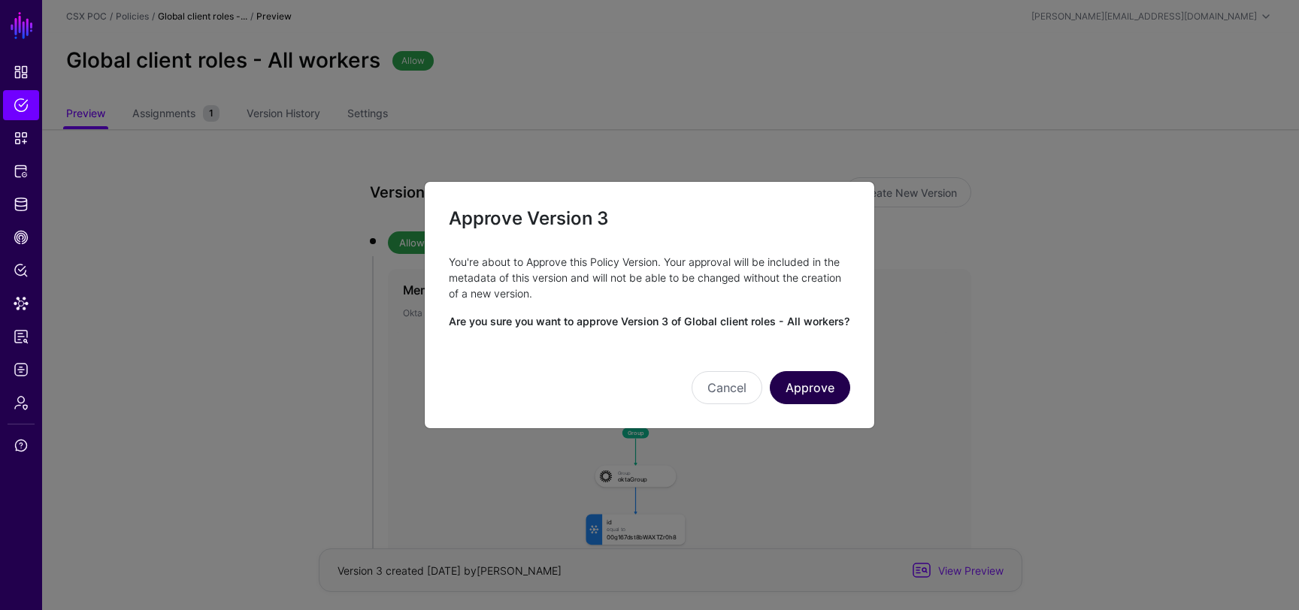
click at [815, 386] on button "Approve" at bounding box center [810, 387] width 80 height 33
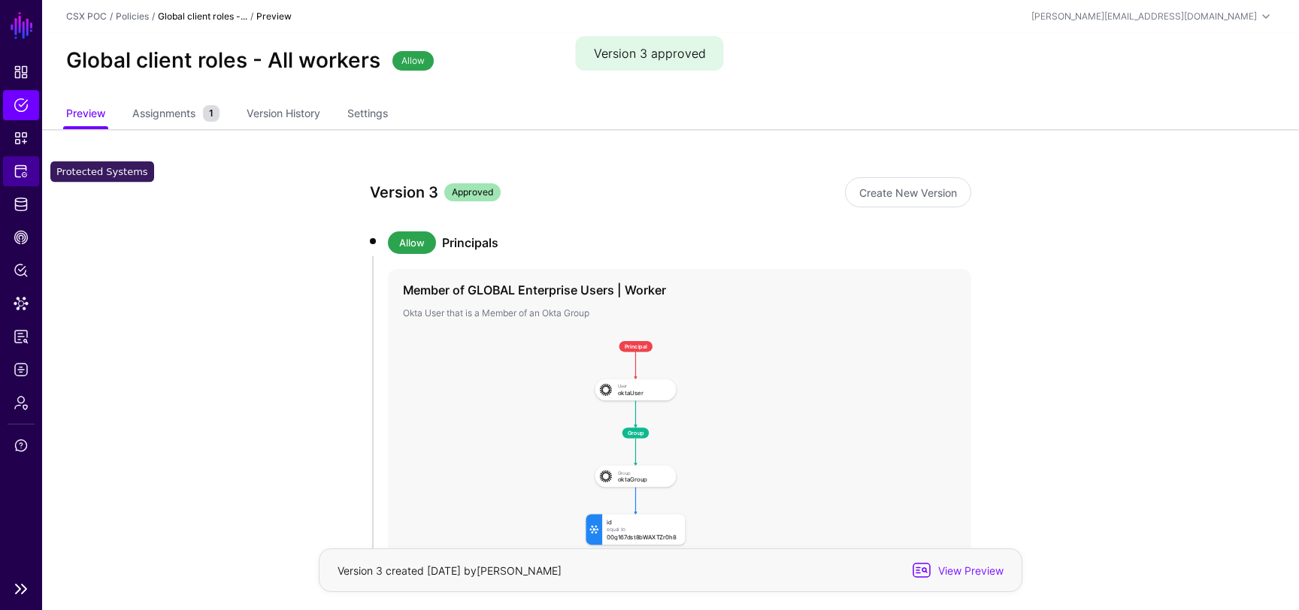
click at [19, 181] on link "Protected Systems" at bounding box center [21, 171] width 36 height 30
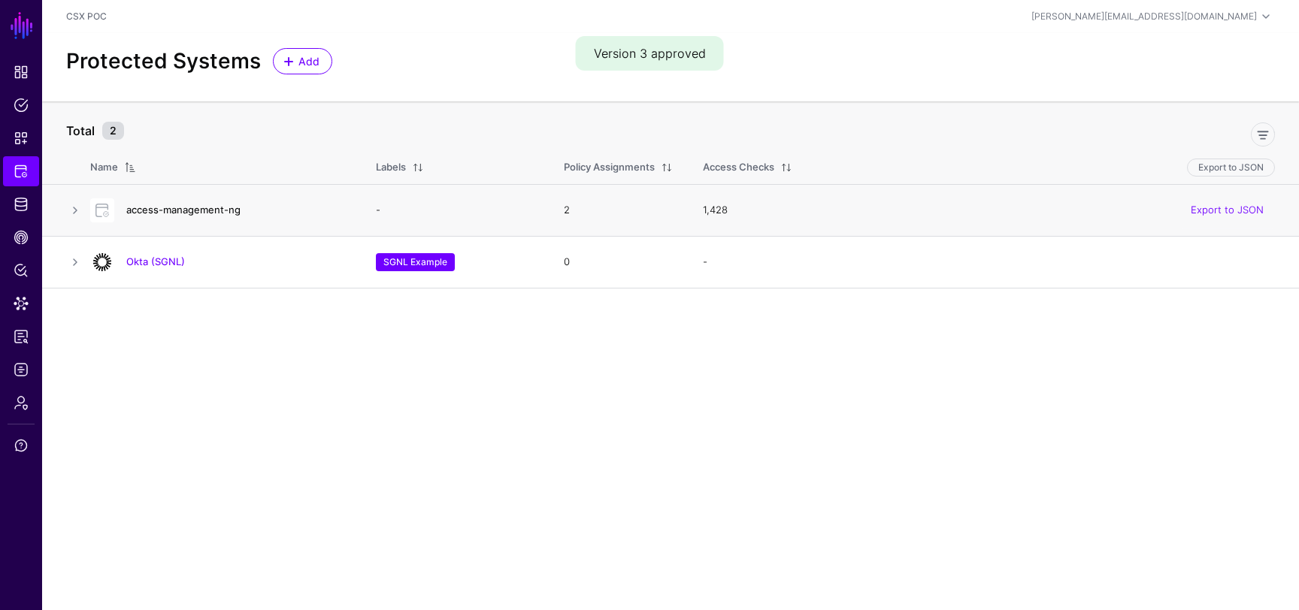
click at [168, 212] on link "access-management-ng" at bounding box center [183, 210] width 114 height 12
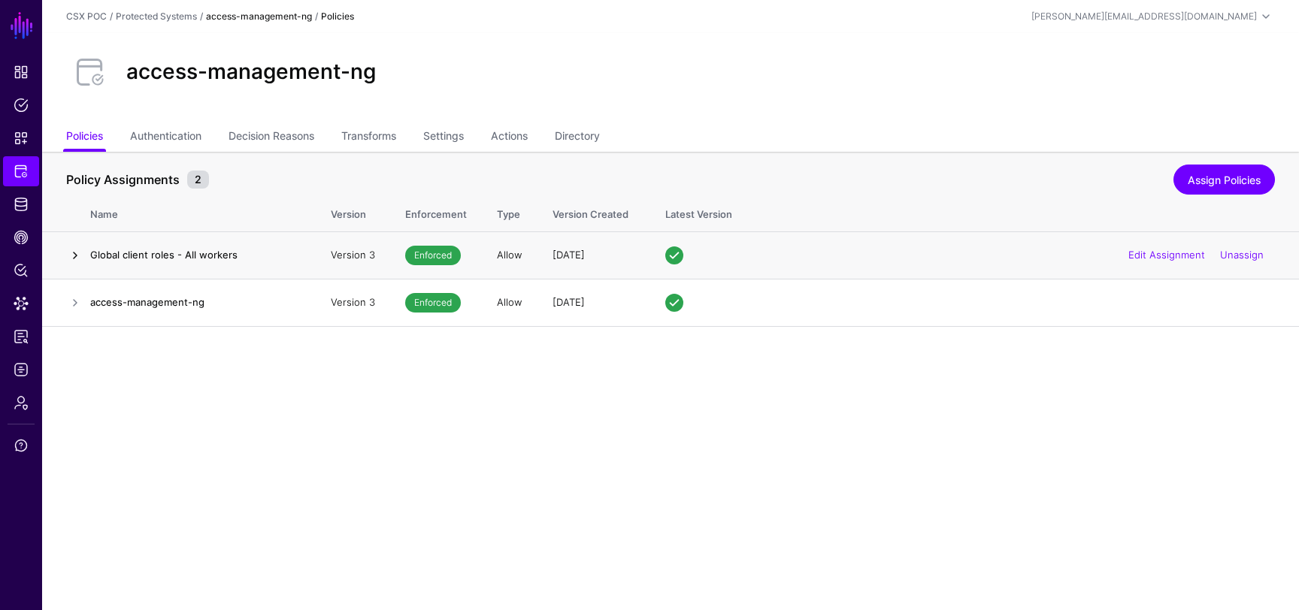
click at [76, 255] on link at bounding box center [75, 256] width 18 height 18
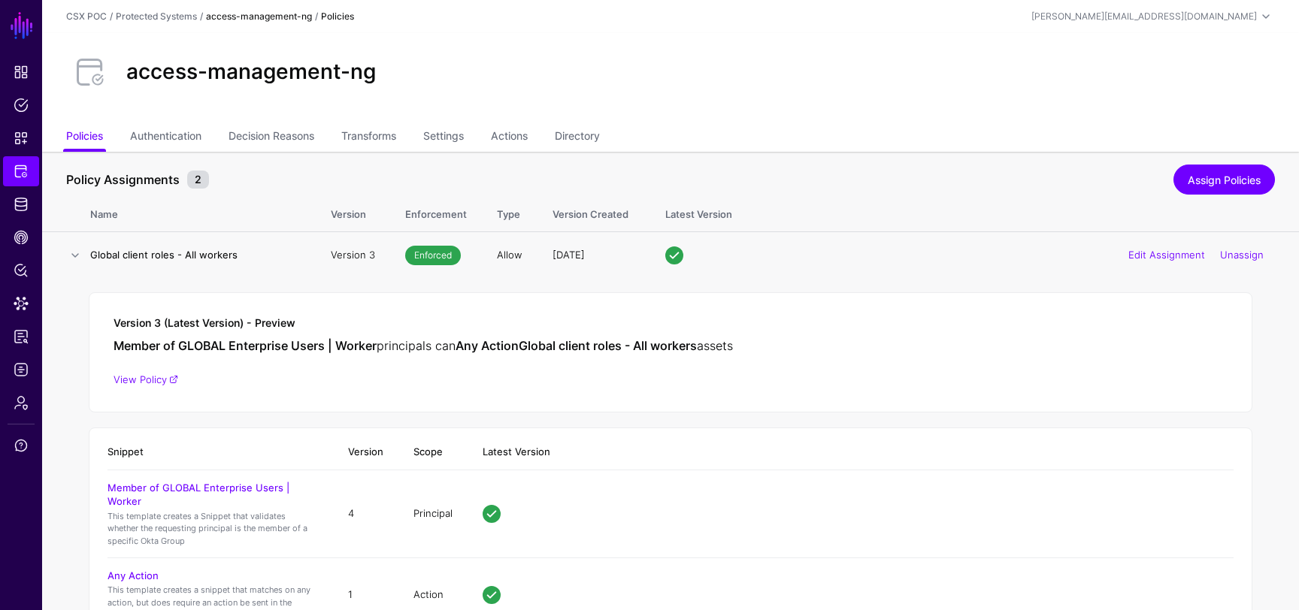
scroll to position [158, 0]
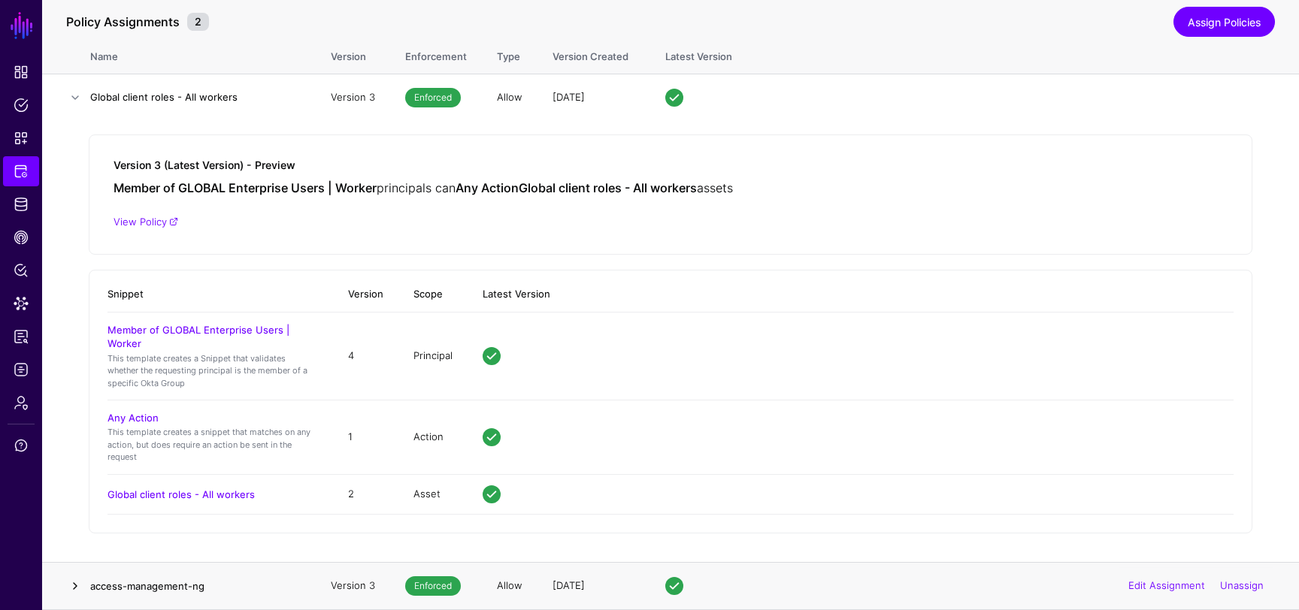
click at [79, 587] on link at bounding box center [75, 586] width 18 height 18
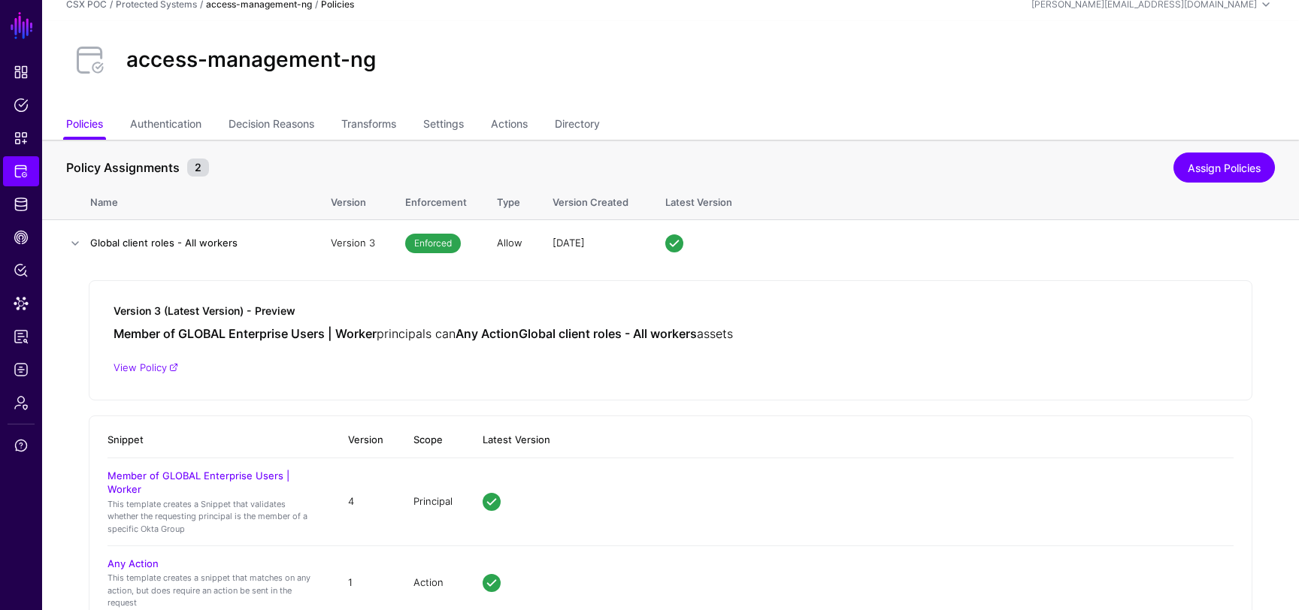
scroll to position [0, 0]
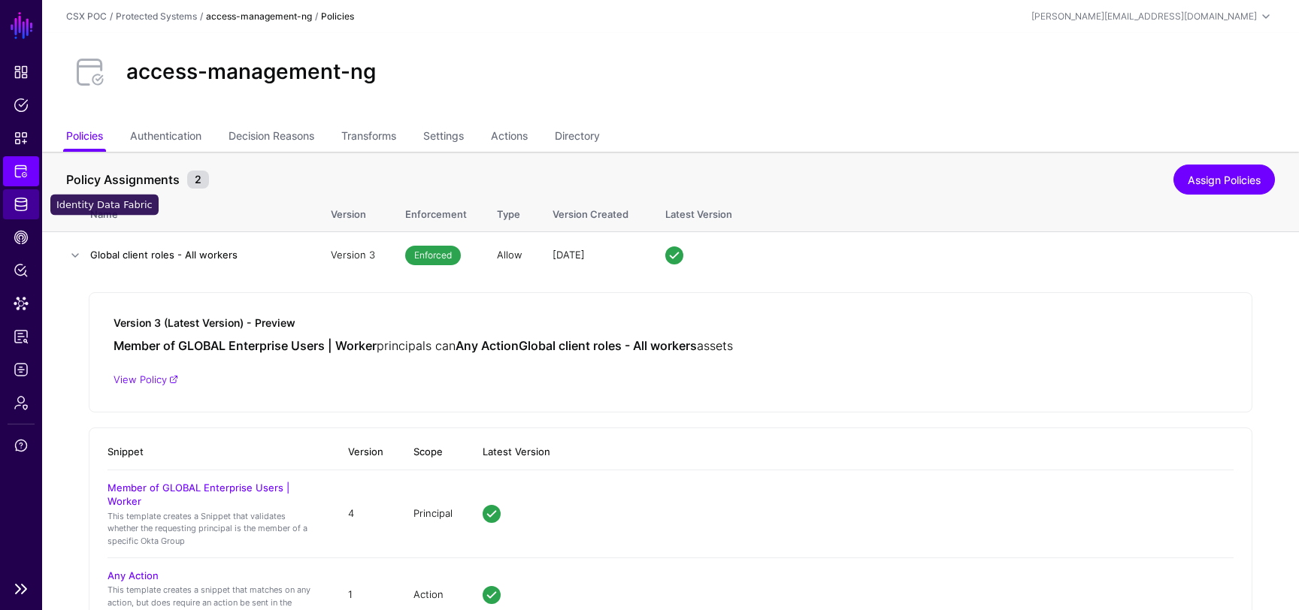
click at [19, 195] on link "Identity Data Fabric" at bounding box center [21, 204] width 36 height 30
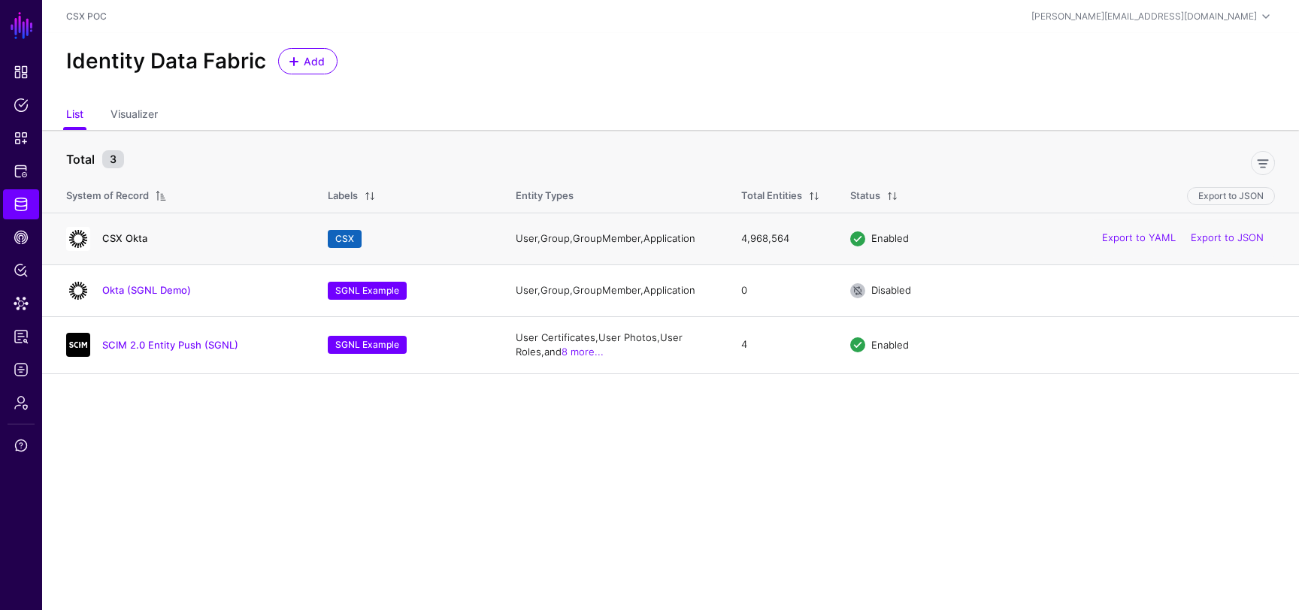
click at [135, 235] on link "CSX Okta" at bounding box center [124, 238] width 45 height 12
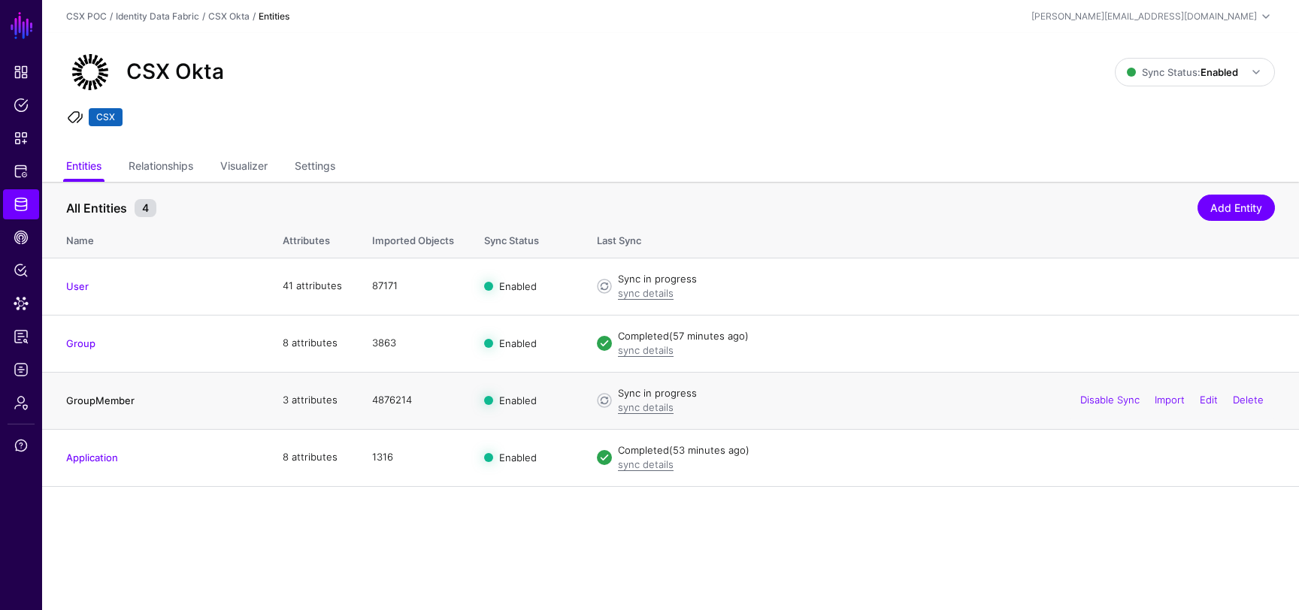
click at [122, 400] on link "GroupMember" at bounding box center [100, 401] width 68 height 12
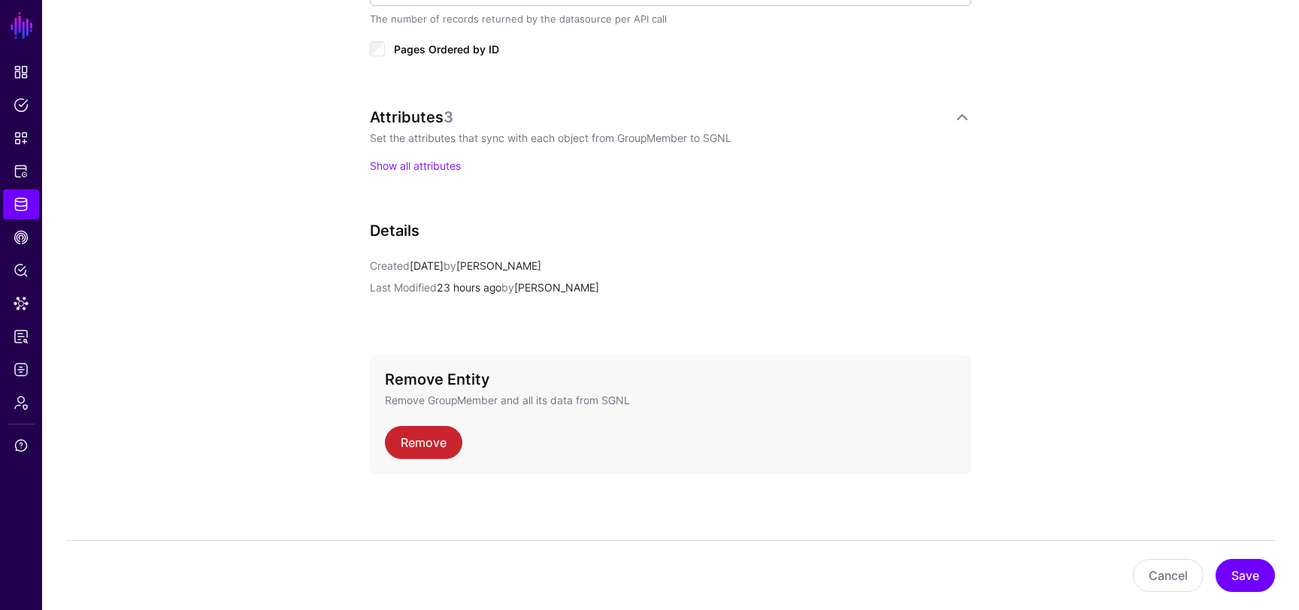
scroll to position [713, 0]
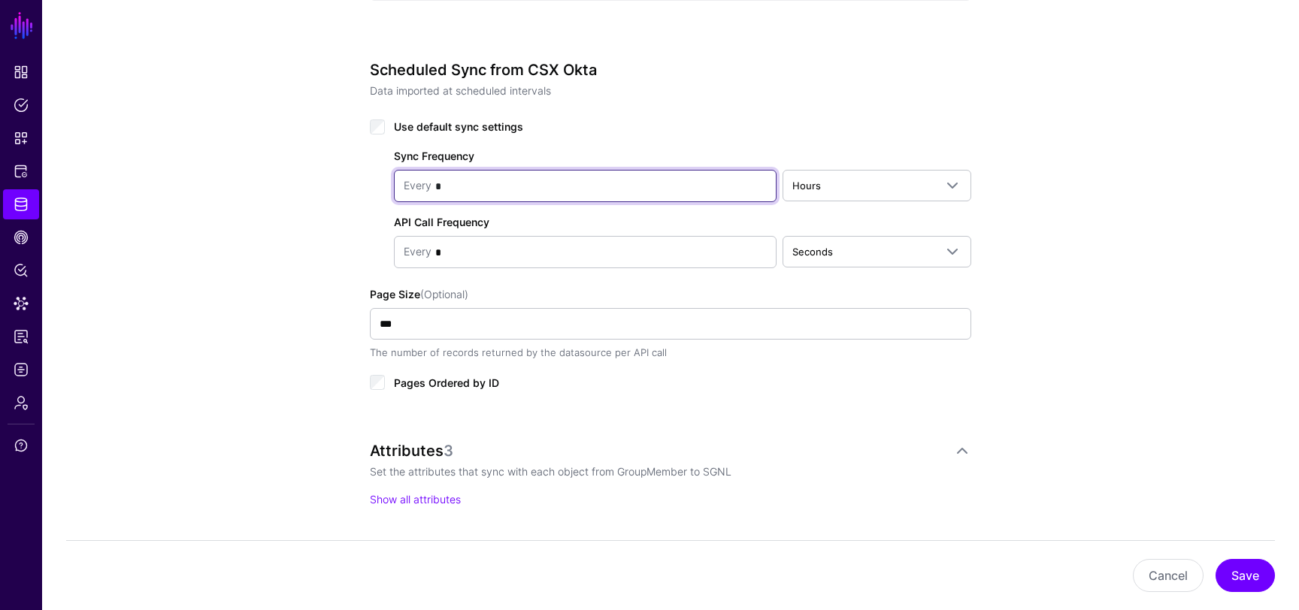
click at [493, 192] on input "*" at bounding box center [598, 186] width 335 height 30
type input "*"
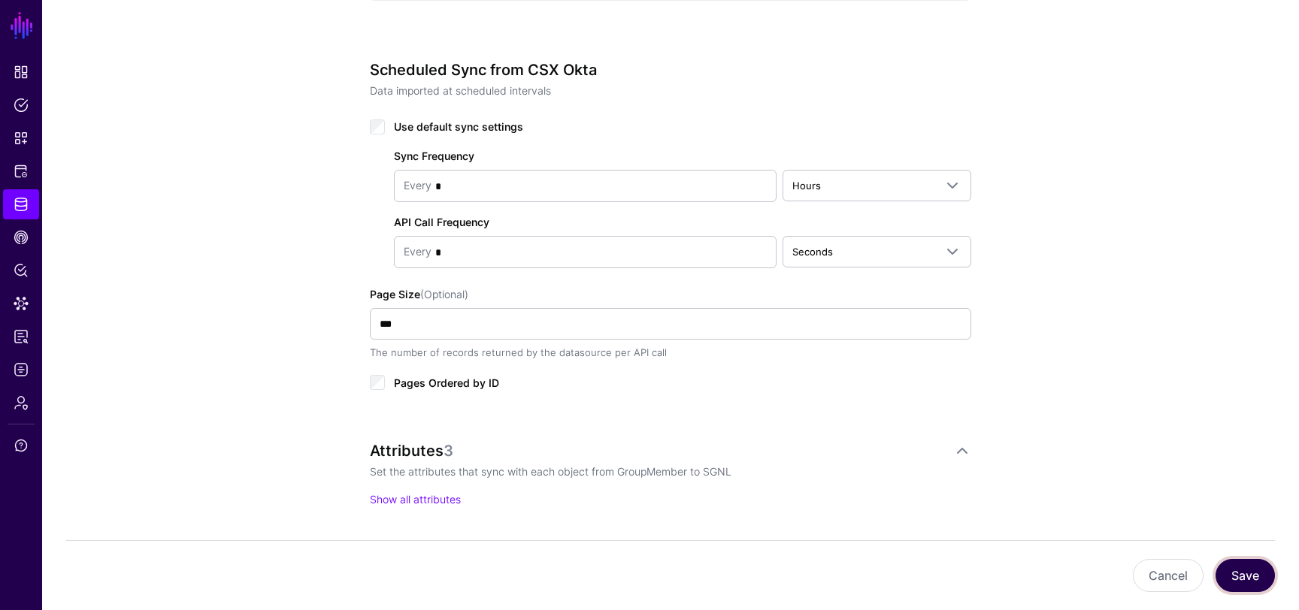
click at [1245, 578] on button "Save" at bounding box center [1245, 575] width 59 height 33
